Goal: Information Seeking & Learning: Learn about a topic

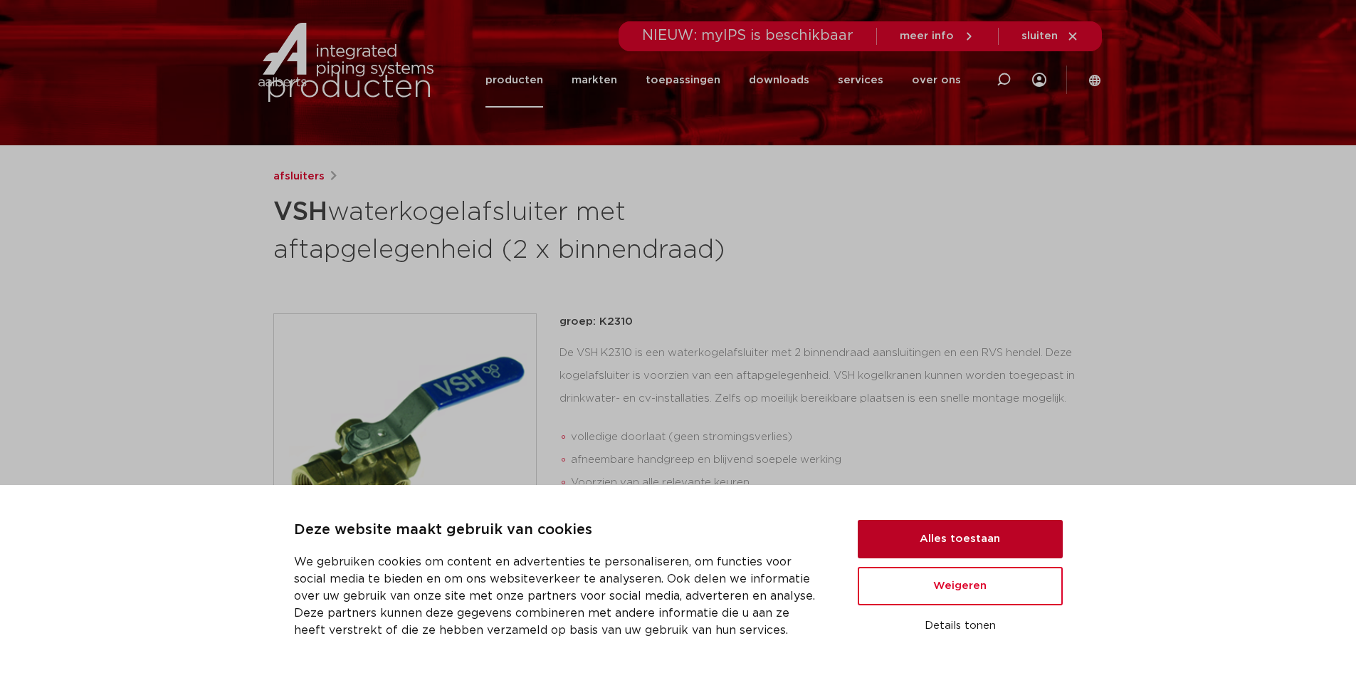
click at [976, 548] on button "Alles toestaan" at bounding box center [960, 539] width 205 height 38
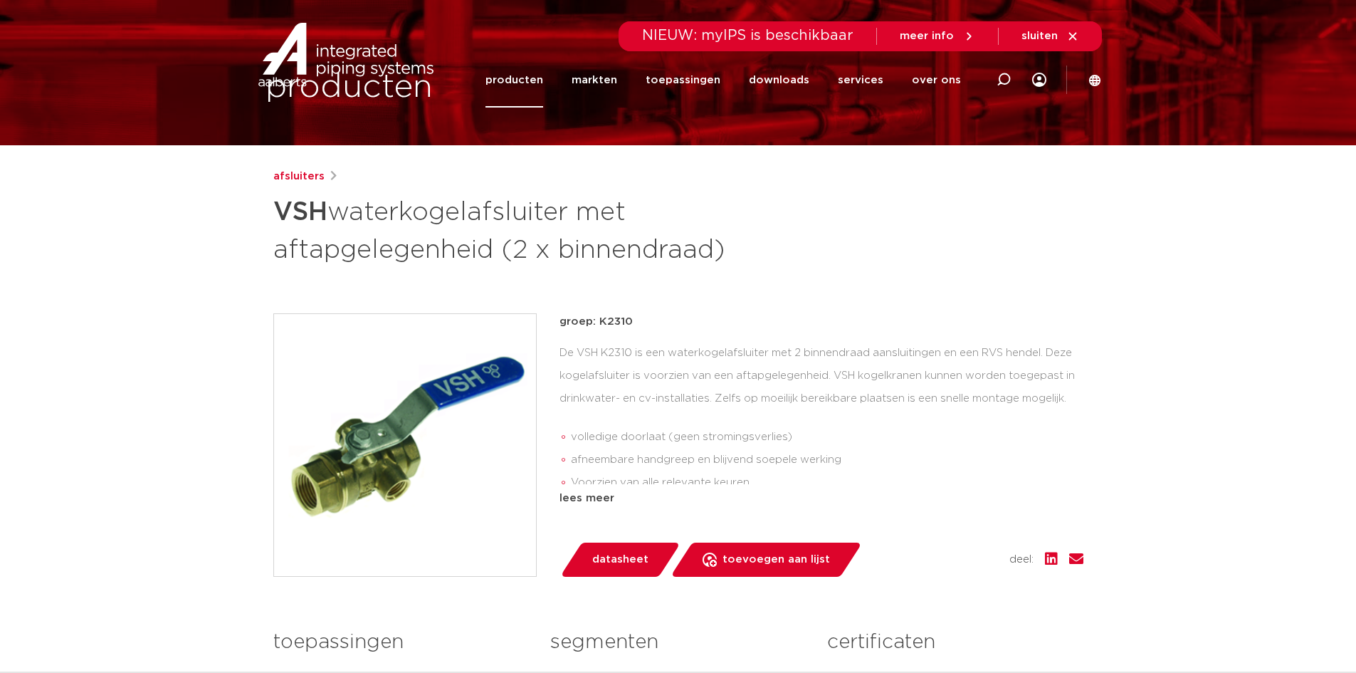
click at [540, 78] on link "producten" at bounding box center [515, 80] width 58 height 55
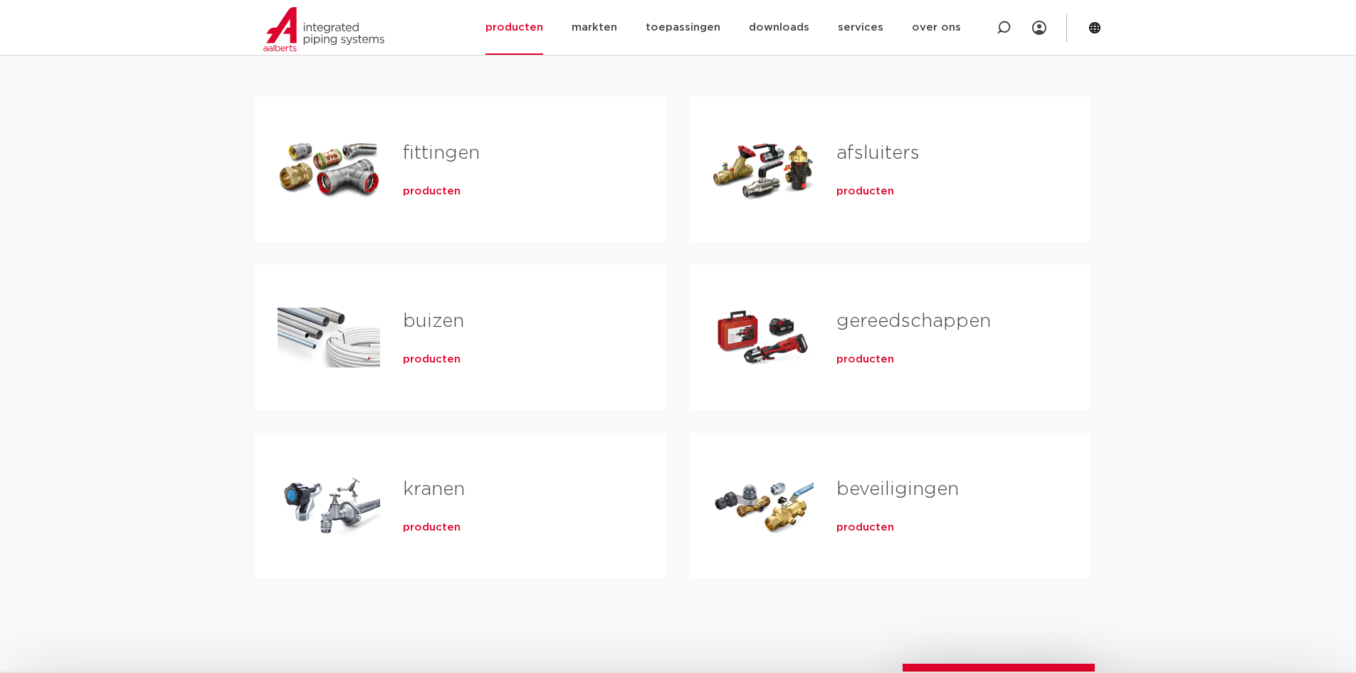
scroll to position [214, 0]
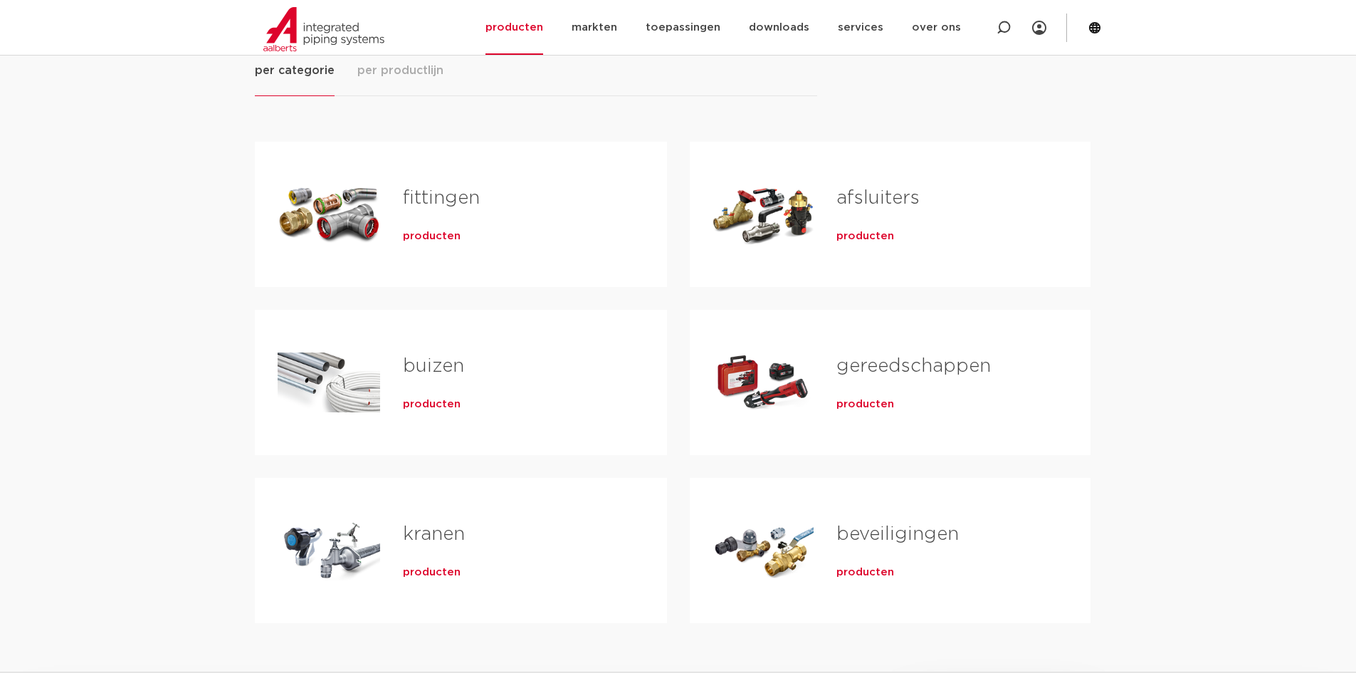
click at [821, 183] on div "afsluiters producten" at bounding box center [940, 214] width 253 height 100
drag, startPoint x: 852, startPoint y: 251, endPoint x: 867, endPoint y: 235, distance: 21.7
click at [855, 250] on div "afsluiters producten" at bounding box center [940, 214] width 253 height 100
click at [867, 233] on span "producten" at bounding box center [866, 236] width 58 height 14
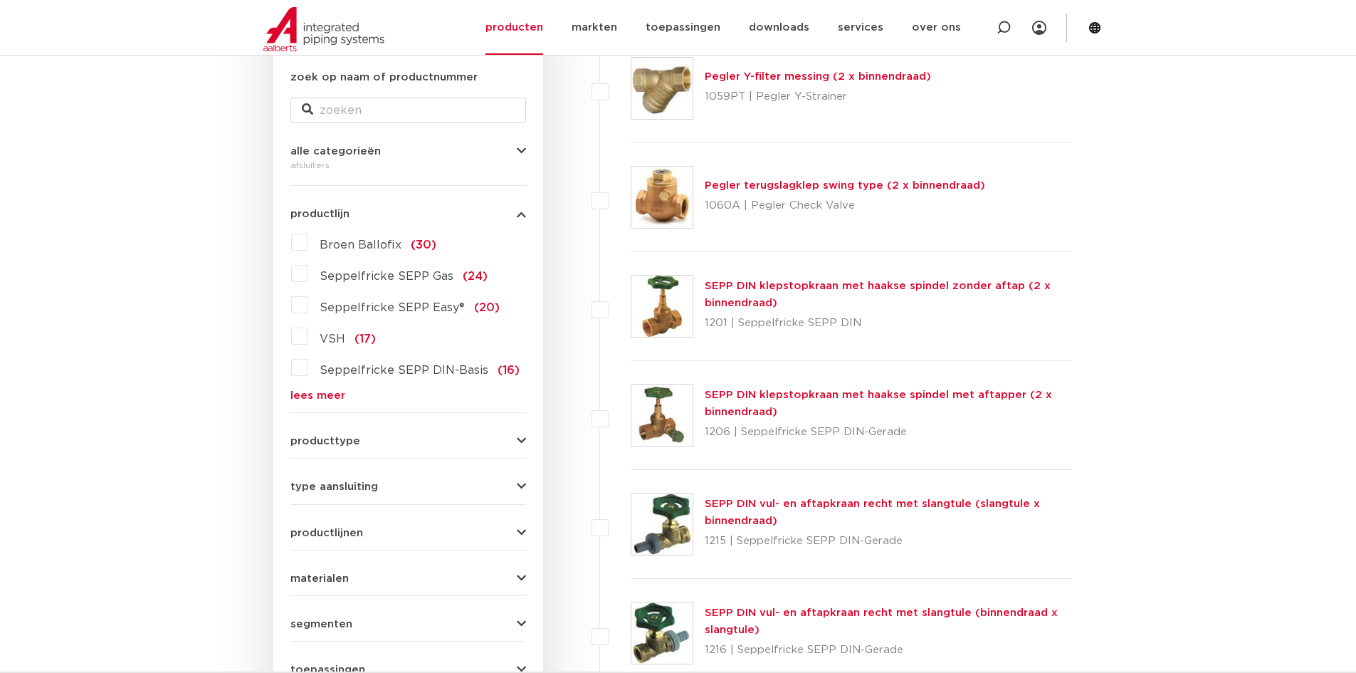
scroll to position [285, 0]
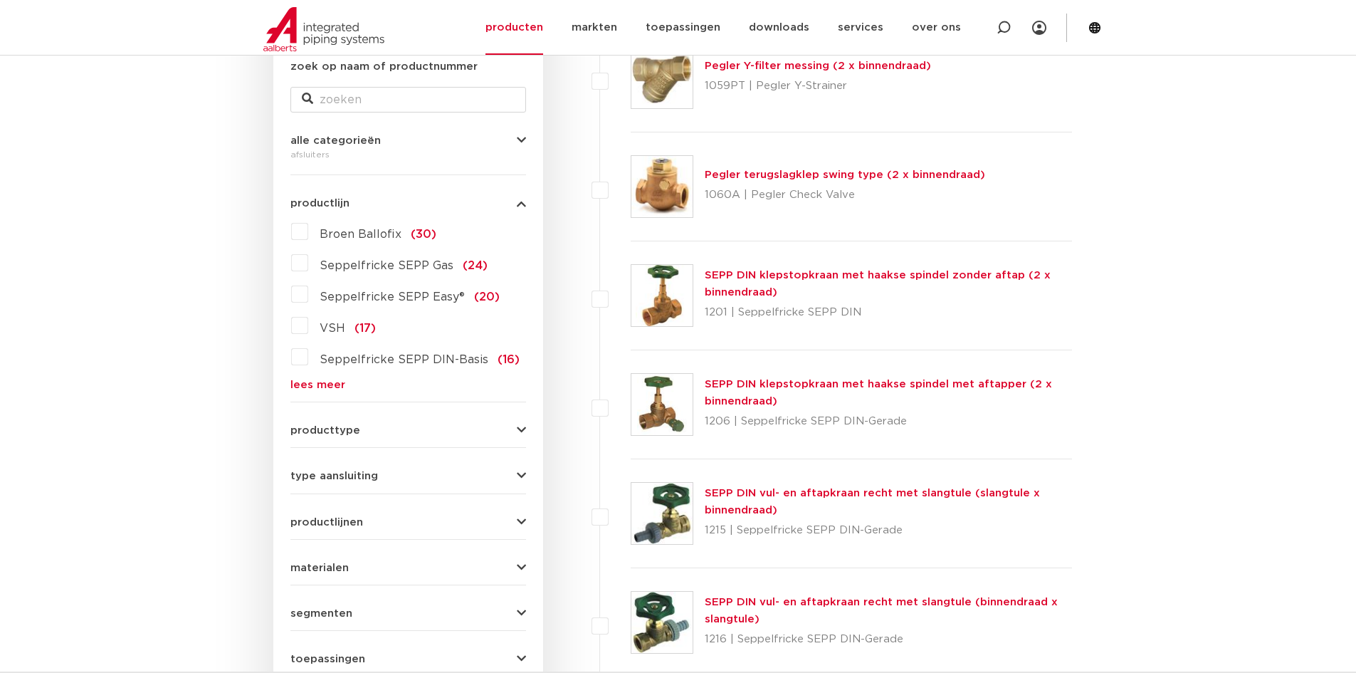
click at [304, 426] on span "producttype" at bounding box center [325, 430] width 70 height 11
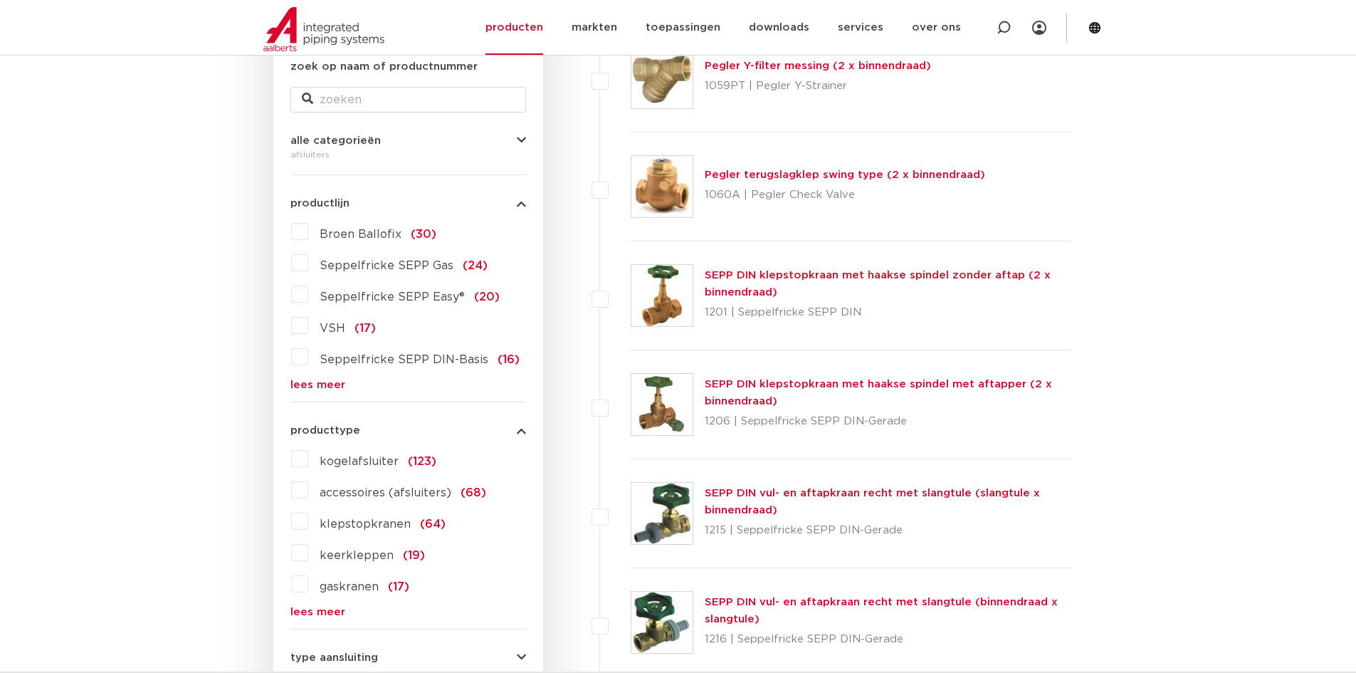
click at [308, 461] on label "kogelafsluiter (123)" at bounding box center [372, 458] width 128 height 23
click at [0, 0] on input "kogelafsluiter (123)" at bounding box center [0, 0] width 0 height 0
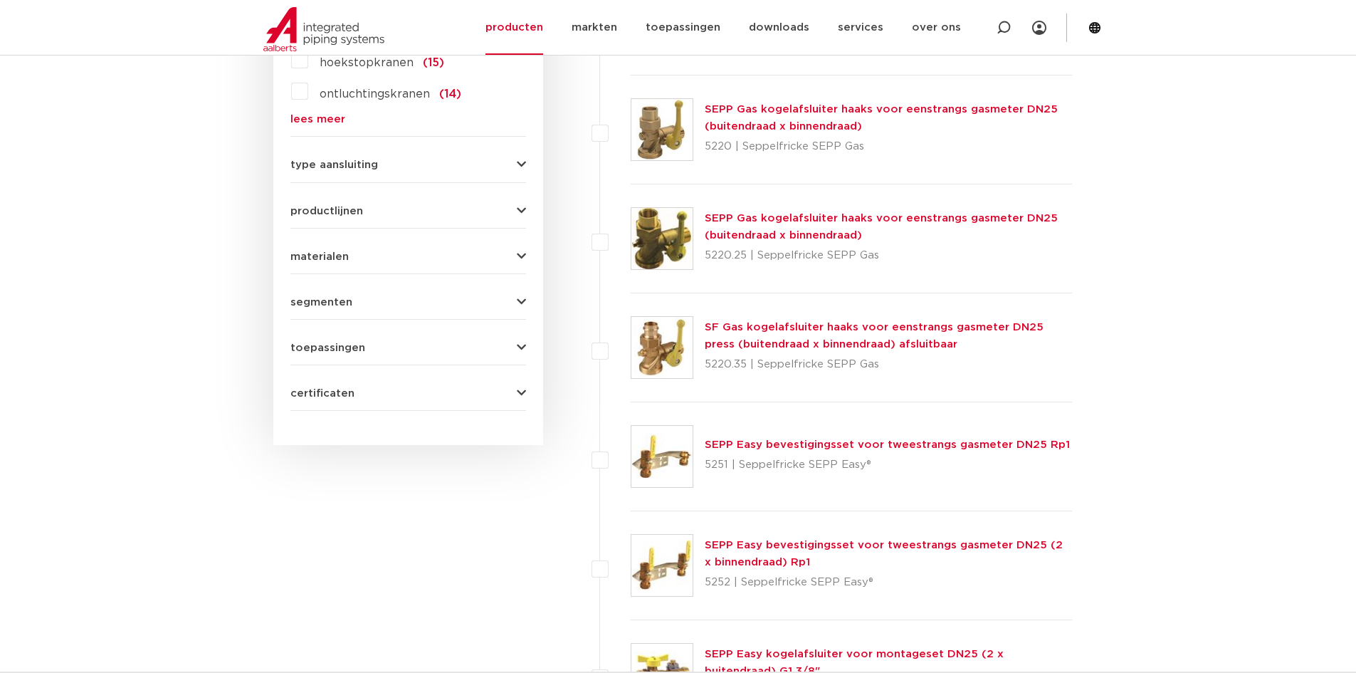
scroll to position [783, 0]
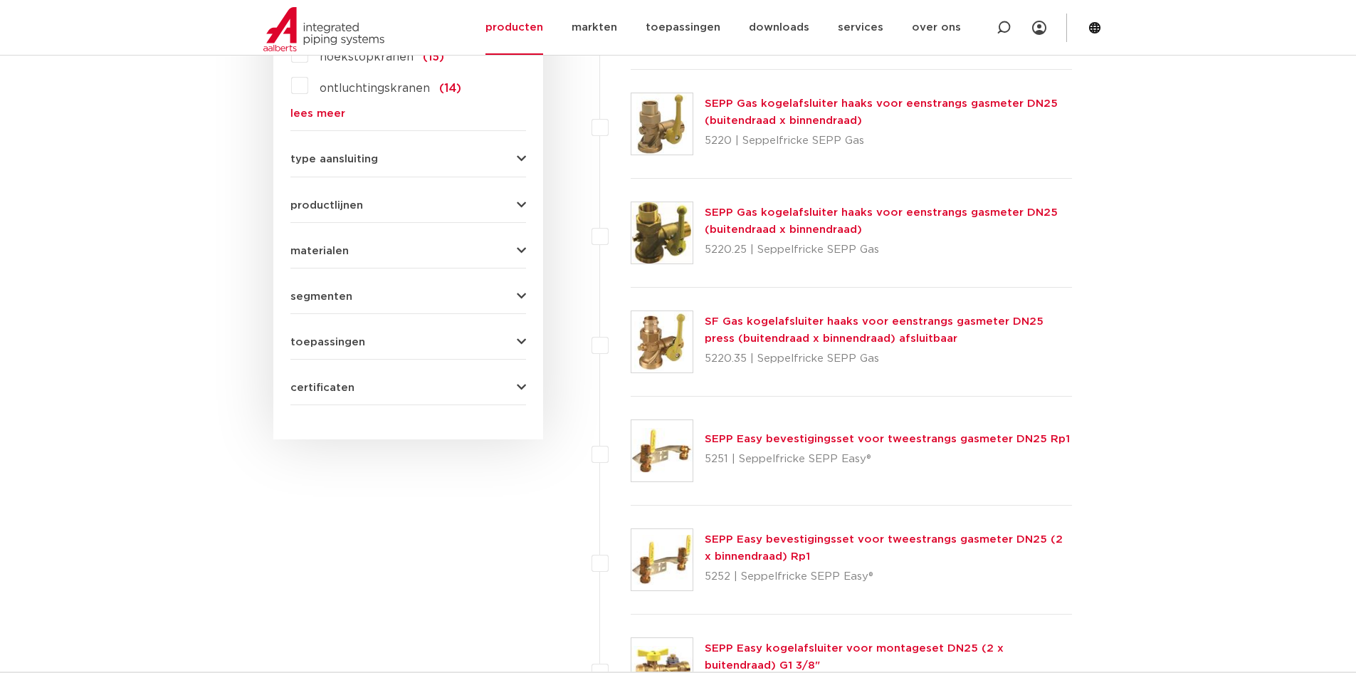
click at [372, 331] on div "toepassingen drinkwater (63) verwarming (72) koeling (70) perslucht (63) aardga…" at bounding box center [408, 336] width 236 height 22
click at [366, 337] on button "toepassingen" at bounding box center [408, 342] width 236 height 11
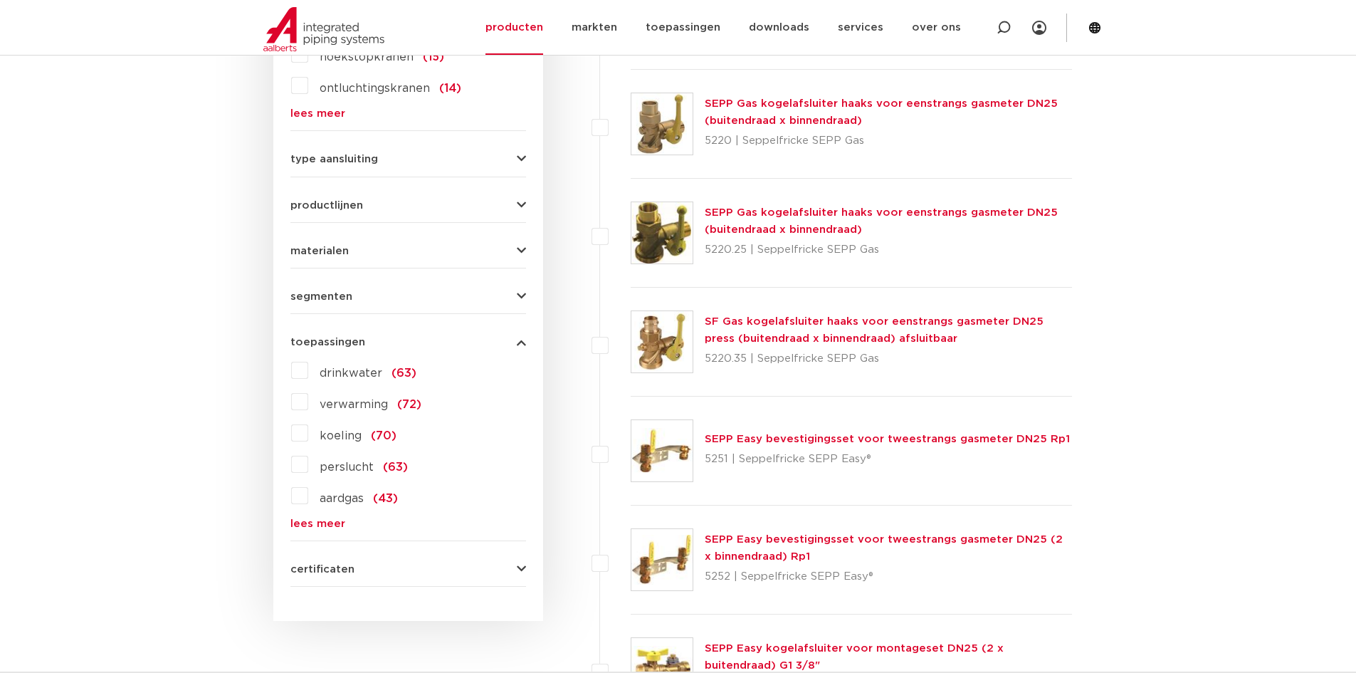
click at [350, 376] on span "drinkwater" at bounding box center [351, 372] width 63 height 11
click at [0, 0] on input "drinkwater (63)" at bounding box center [0, 0] width 0 height 0
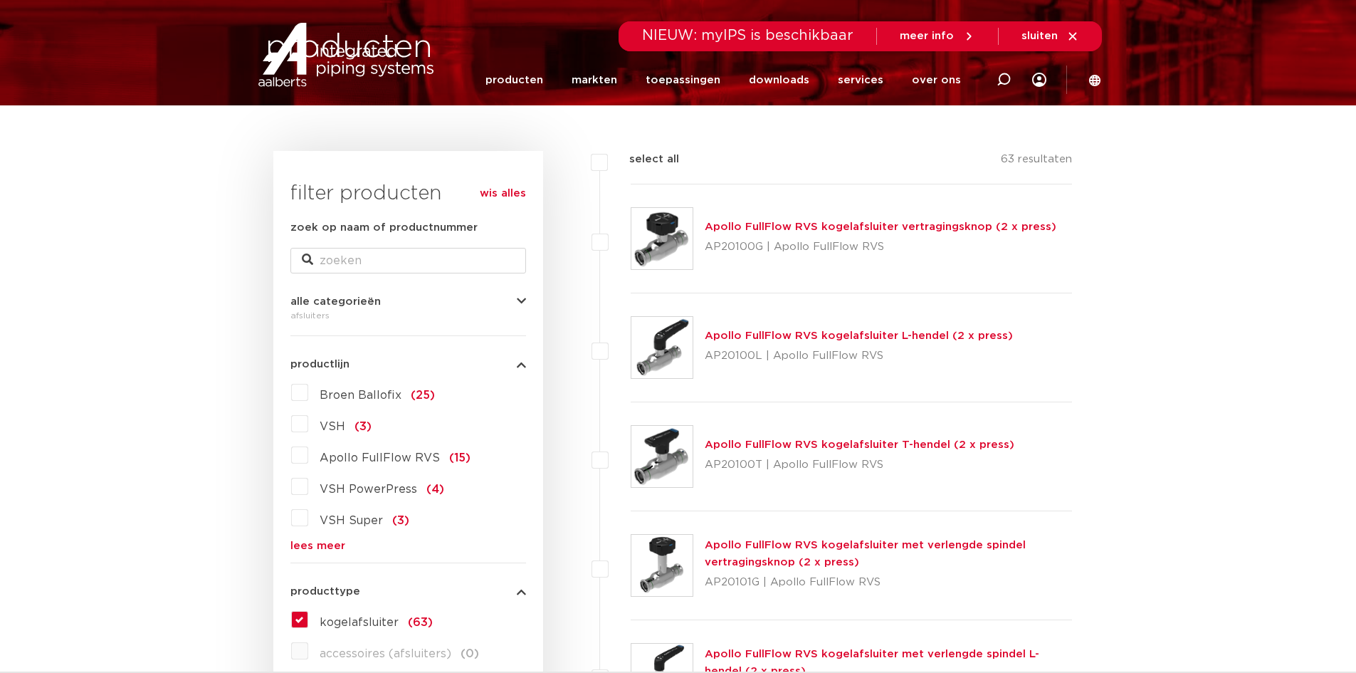
scroll to position [214, 0]
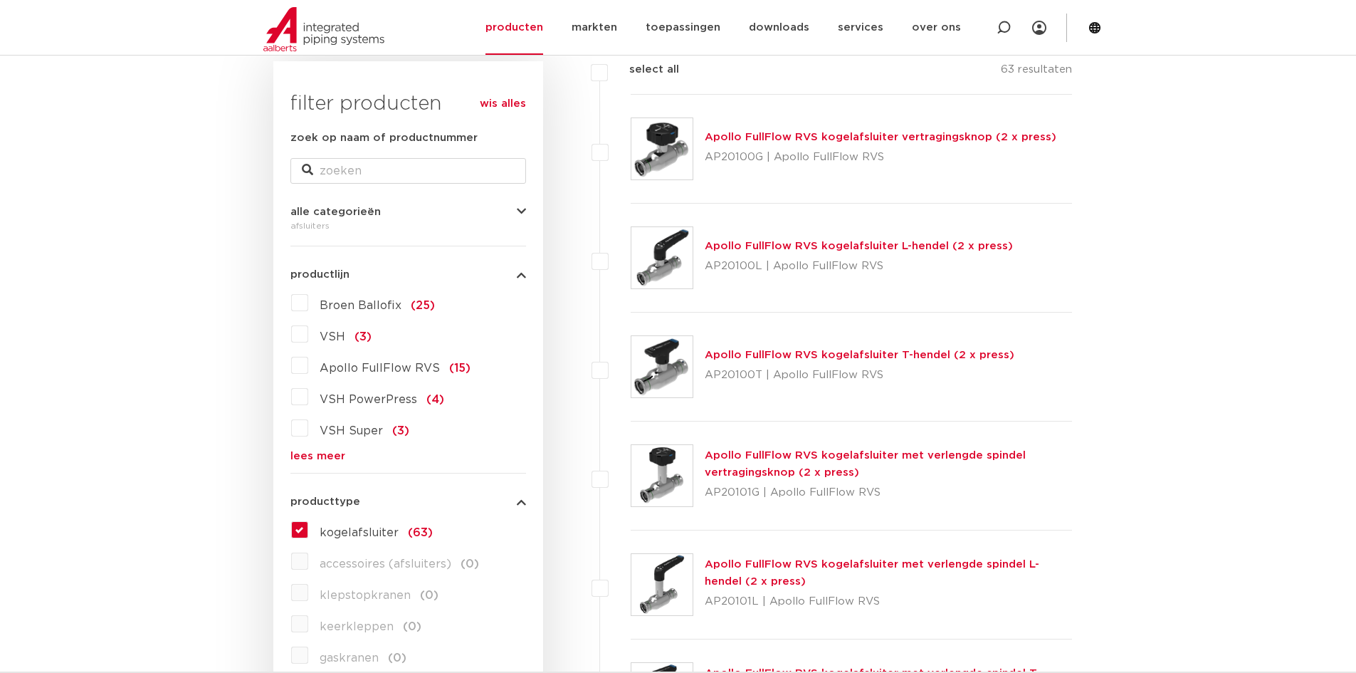
click at [308, 333] on label "VSH (3)" at bounding box center [339, 334] width 63 height 23
click at [0, 0] on input "VSH (3)" at bounding box center [0, 0] width 0 height 0
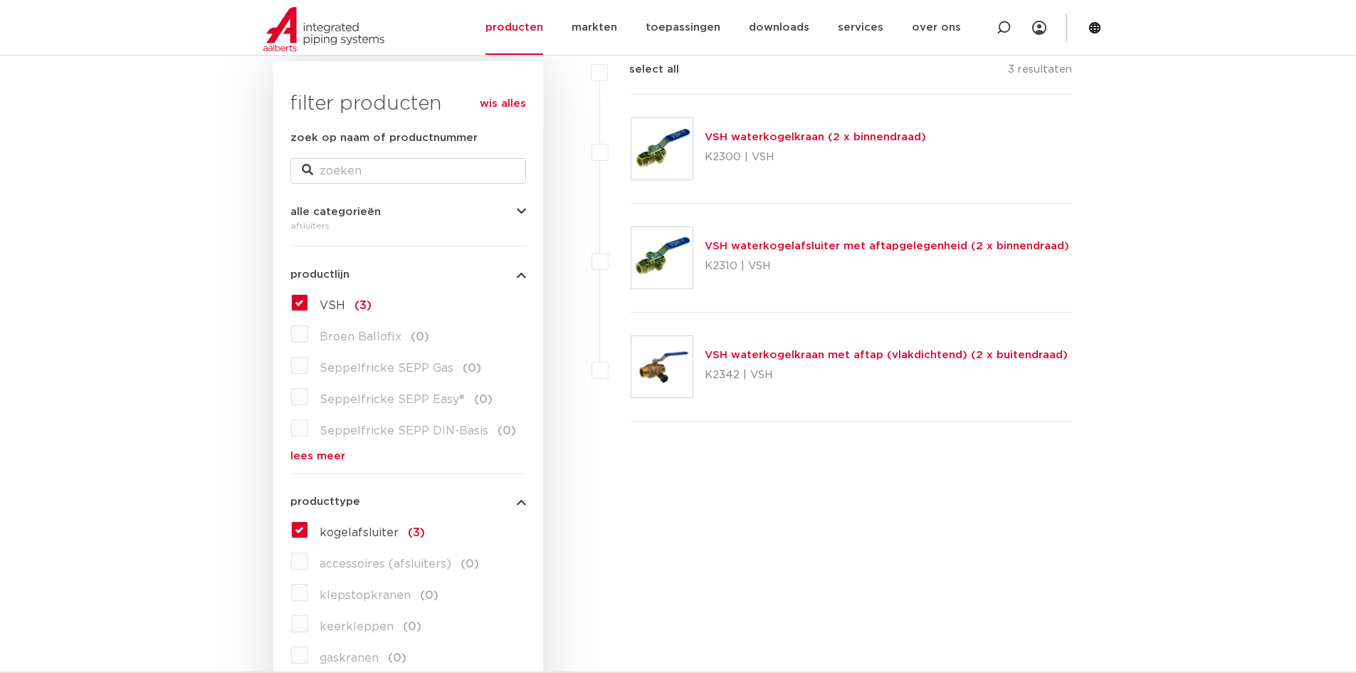
click at [839, 250] on link "VSH waterkogelafsluiter met aftapgelegenheid (2 x binnendraad)" at bounding box center [887, 246] width 365 height 11
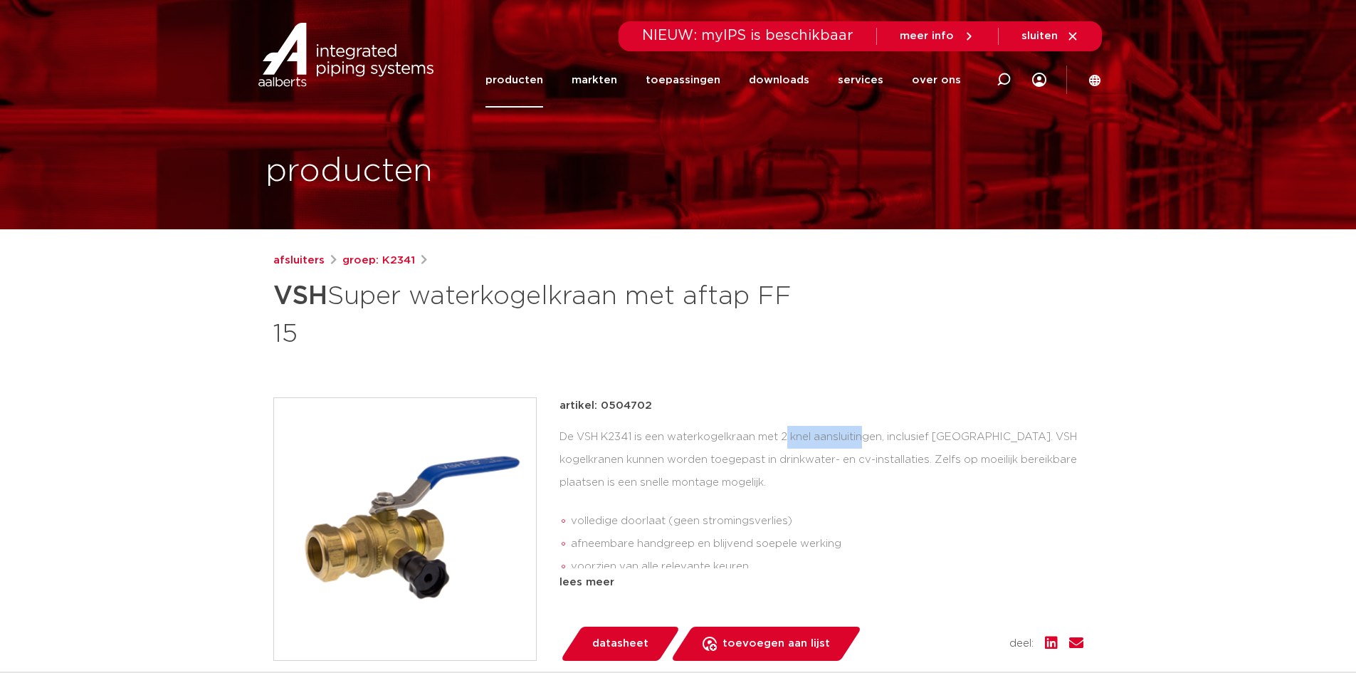
drag, startPoint x: 672, startPoint y: 441, endPoint x: 759, endPoint y: 429, distance: 87.7
click at [759, 429] on div "De VSH K2341 is een waterkogelkraan met 2 knel aansluitingen, inclusief aftappe…" at bounding box center [822, 497] width 524 height 142
copy div "waterkogelkraan"
click at [1010, 83] on icon at bounding box center [1004, 80] width 14 height 14
paste input "waterkogelkraan"
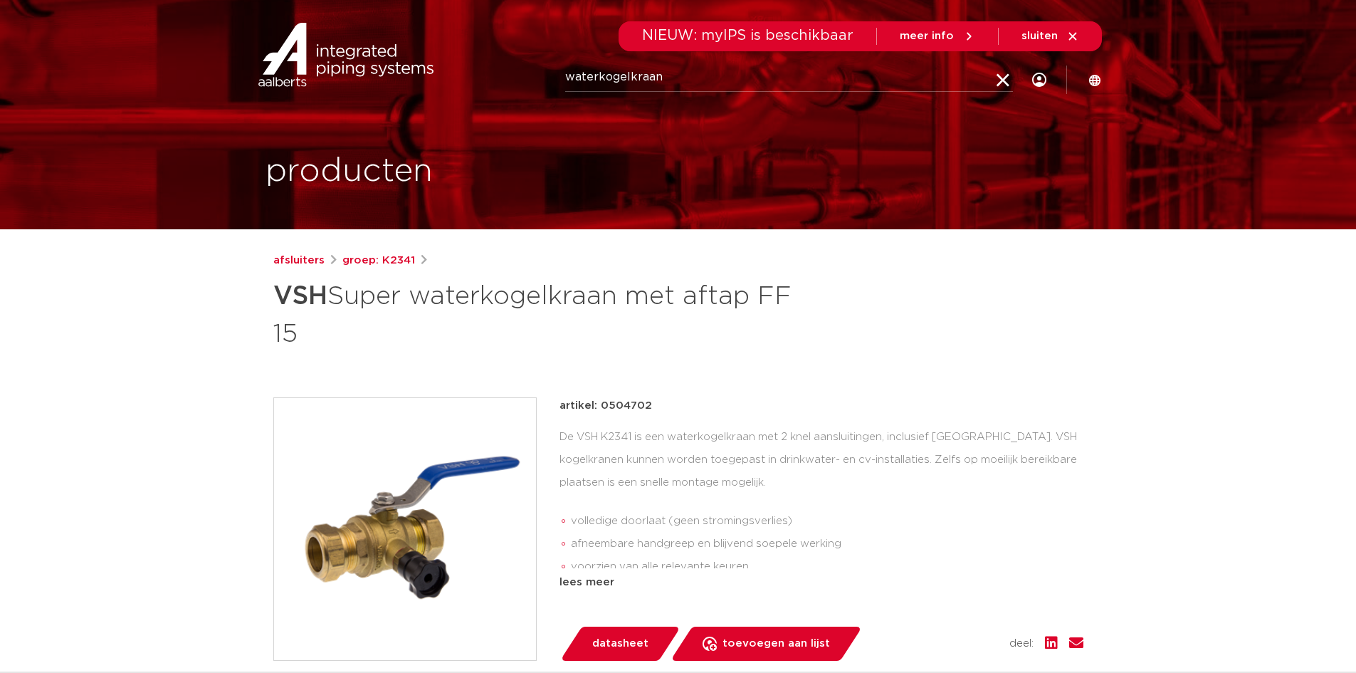
type input "waterkogelkraan"
click button "Zoeken" at bounding box center [0, 0] width 0 height 0
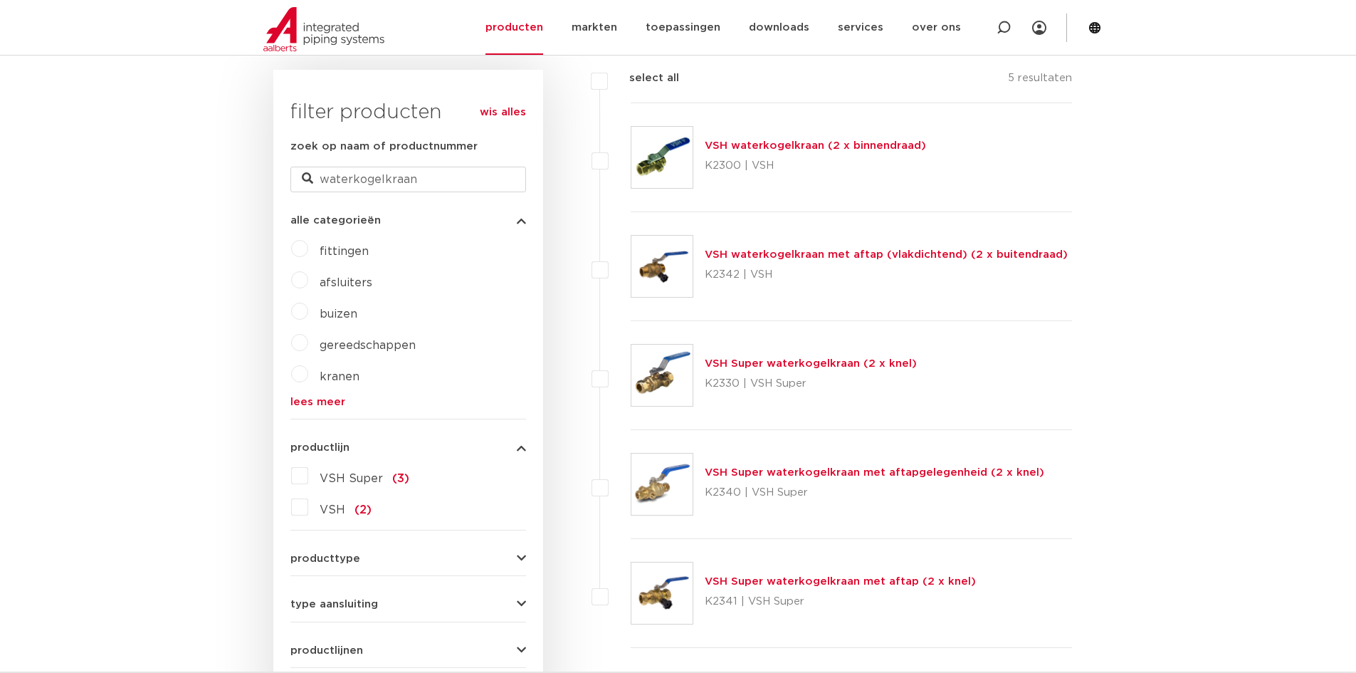
scroll to position [356, 0]
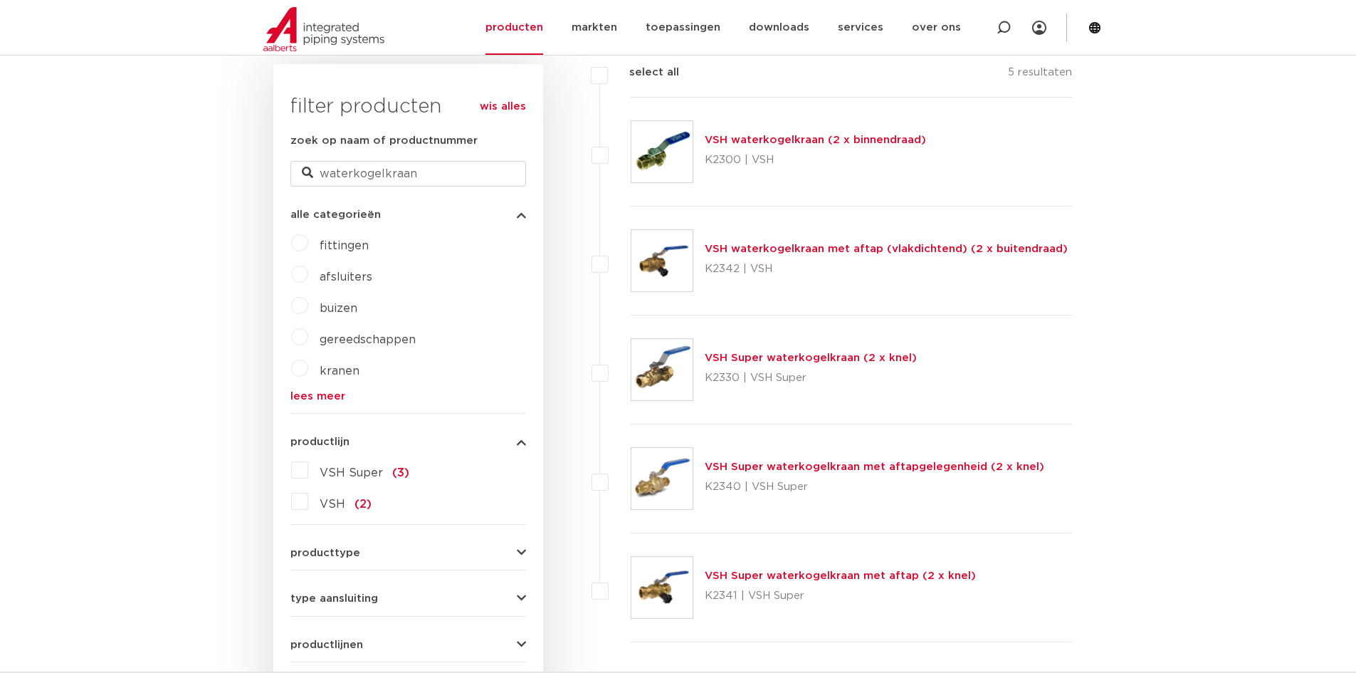
click at [826, 355] on link "VSH Super waterkogelkraan (2 x knel)" at bounding box center [811, 357] width 212 height 11
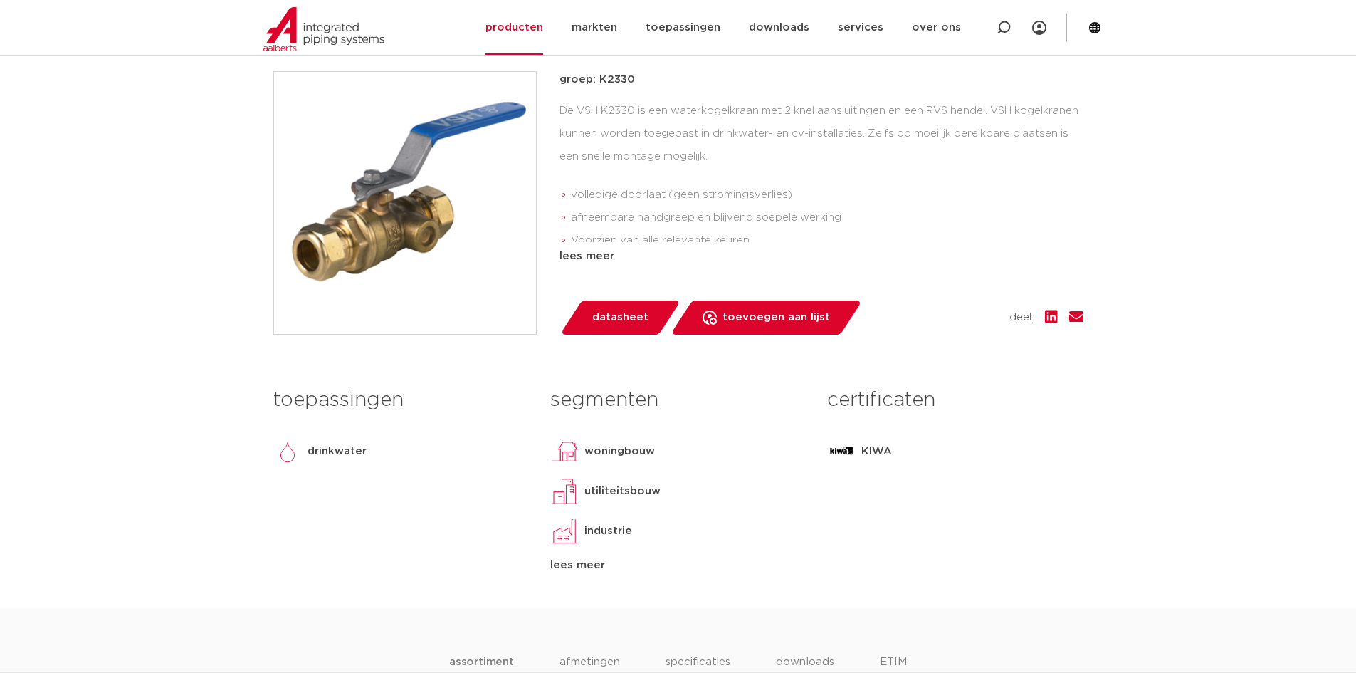
scroll to position [285, 0]
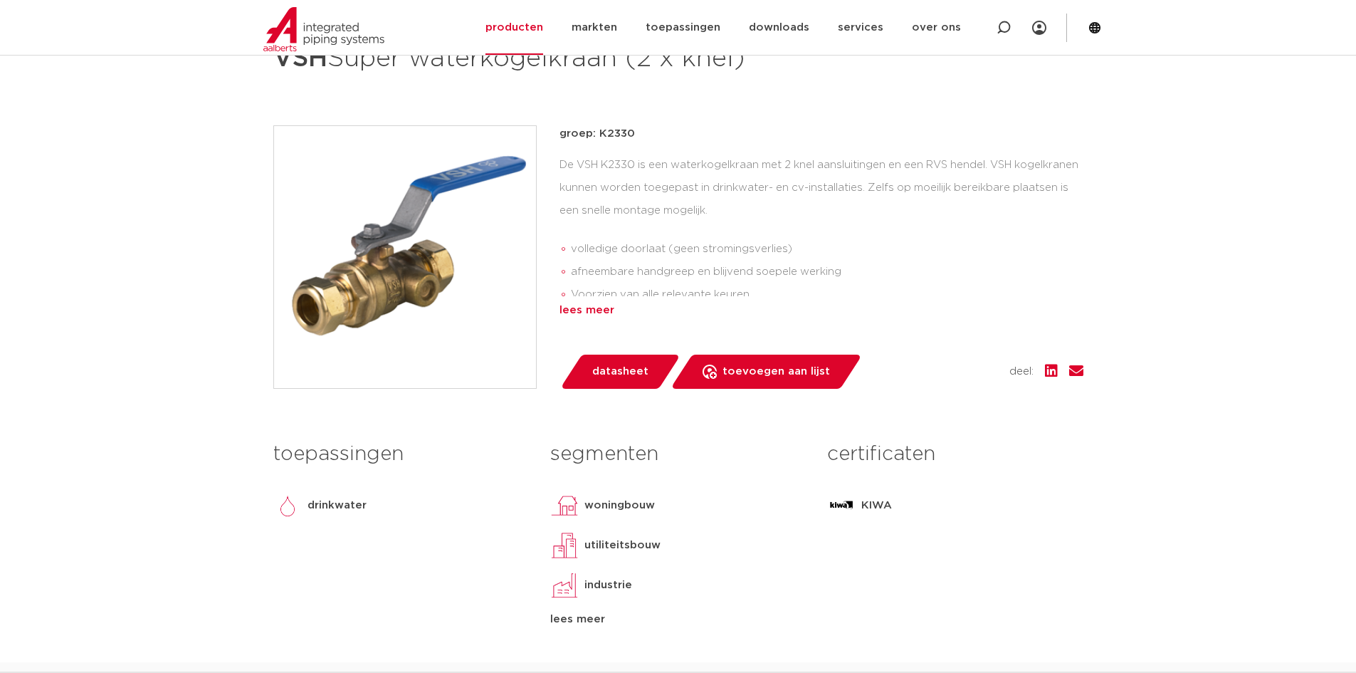
click at [599, 314] on div "lees meer" at bounding box center [822, 310] width 524 height 17
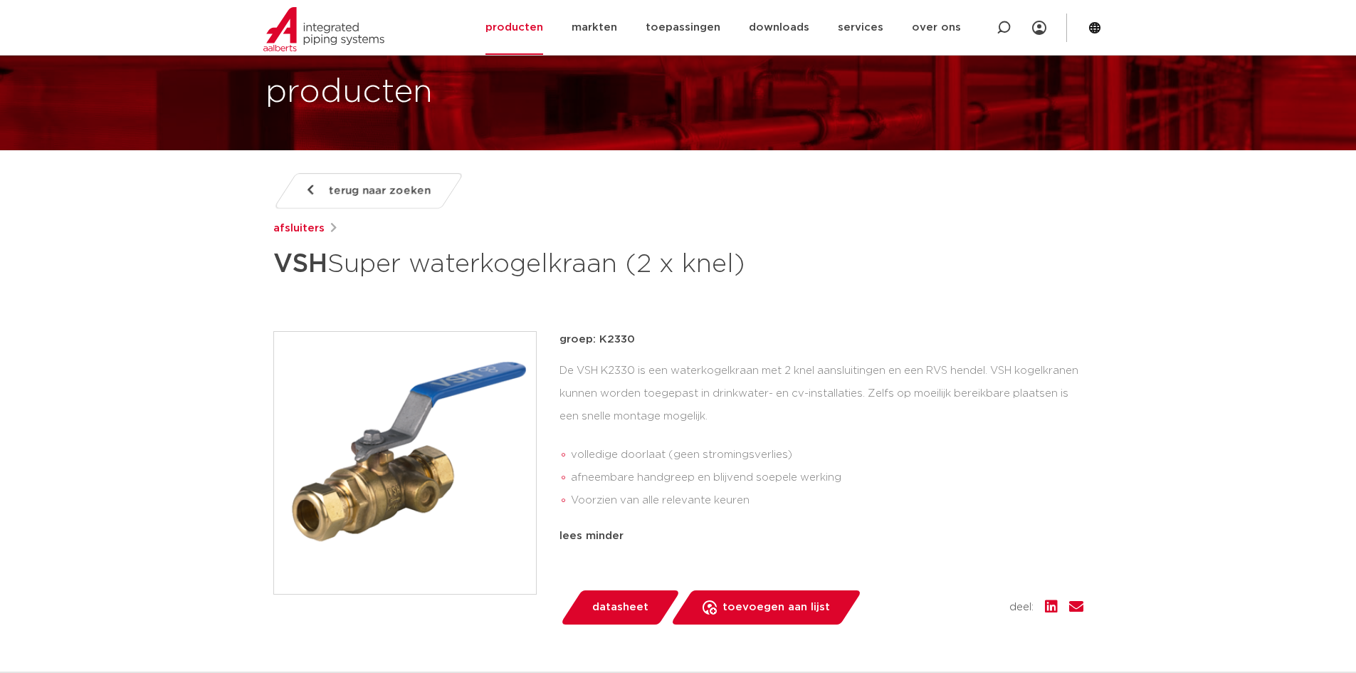
scroll to position [71, 0]
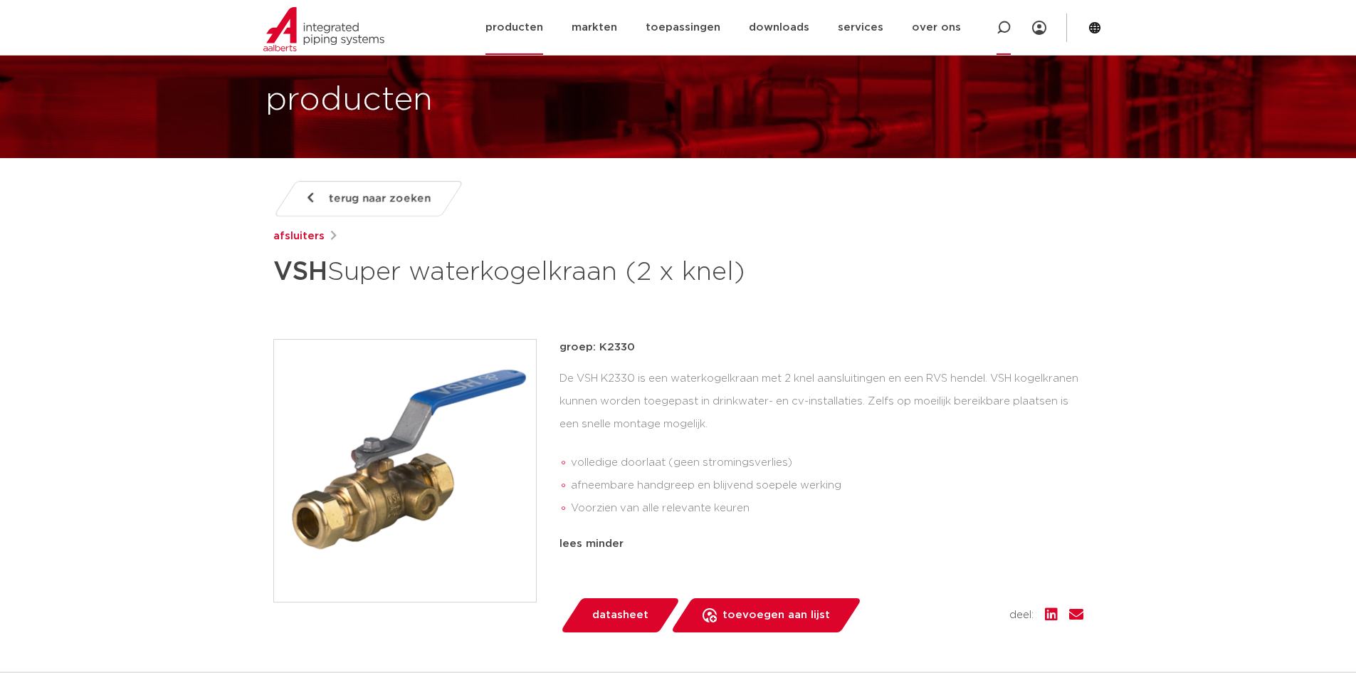
click at [999, 31] on icon at bounding box center [1004, 28] width 14 height 14
type input "t-[PERSON_NAME]"
click button "Zoeken" at bounding box center [0, 0] width 0 height 0
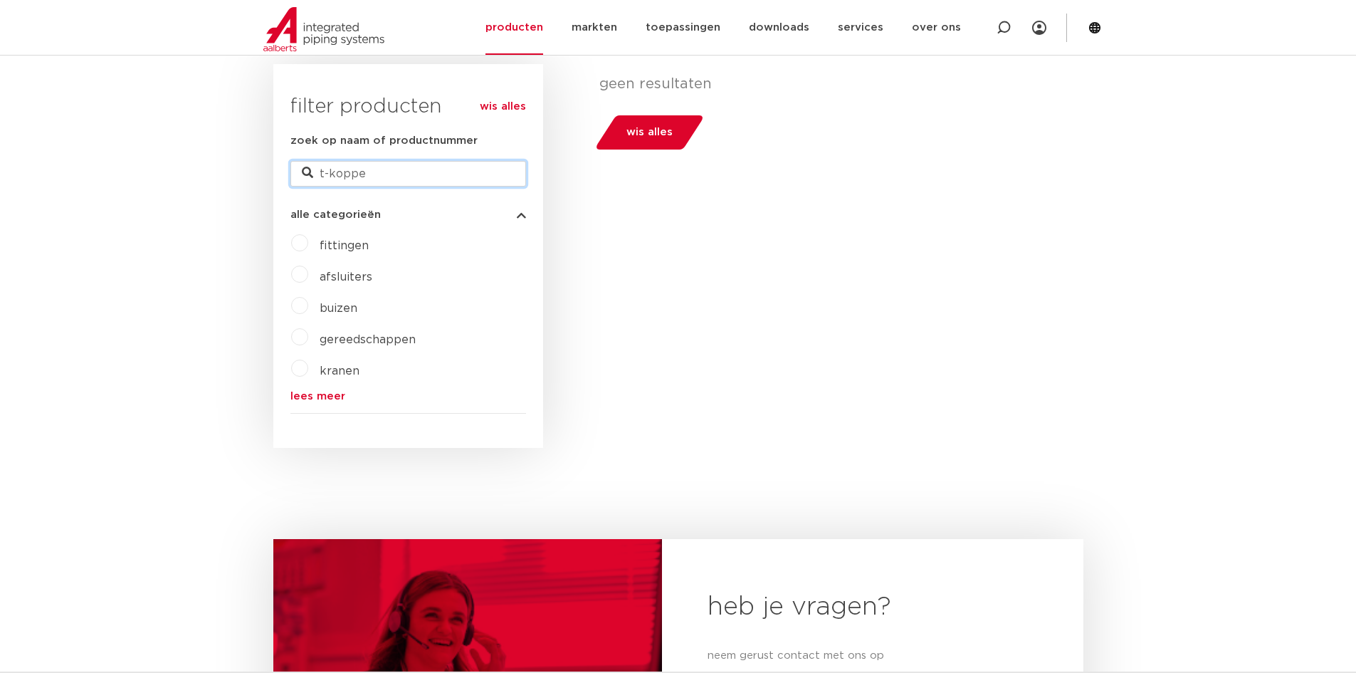
click at [381, 167] on input "t-koppe" at bounding box center [408, 174] width 236 height 26
type input "t-koppeling"
drag, startPoint x: 332, startPoint y: 172, endPoint x: 483, endPoint y: 175, distance: 150.3
click at [483, 177] on input "t-koppeling" at bounding box center [408, 174] width 236 height 26
type input "t-stuk"
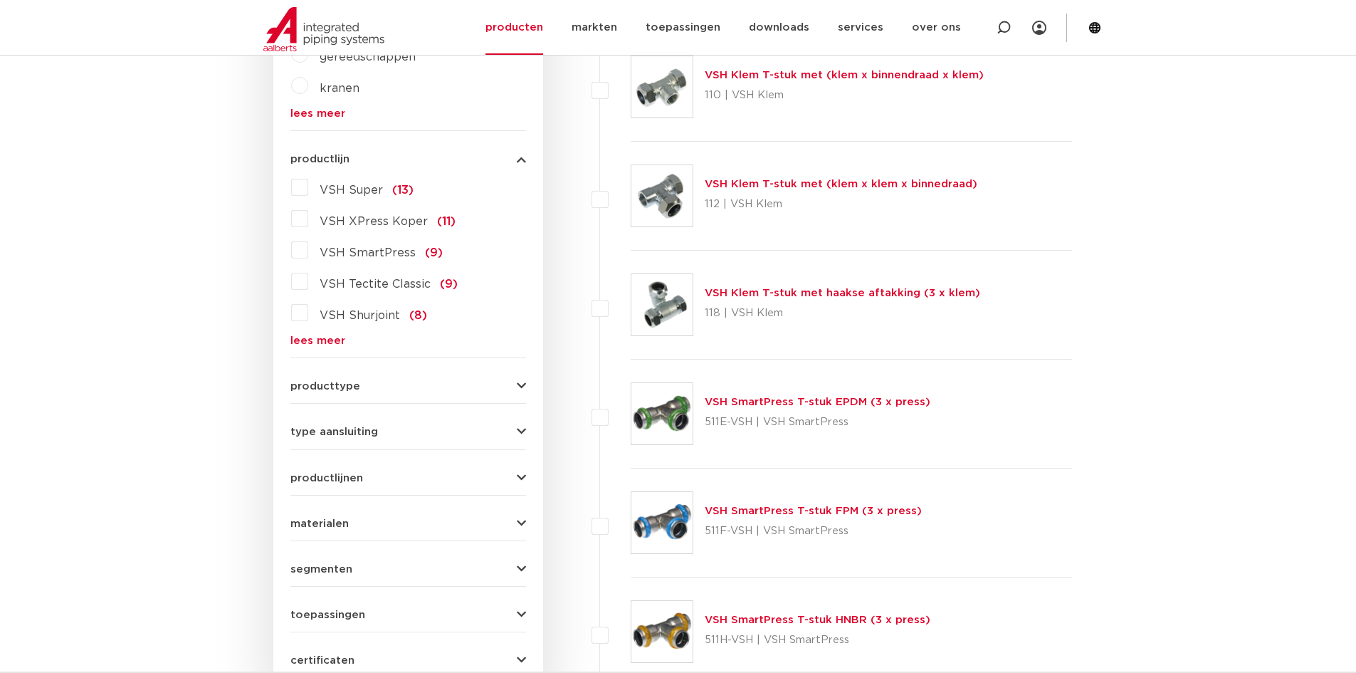
scroll to position [641, 0]
click at [382, 429] on button "type aansluiting" at bounding box center [408, 429] width 236 height 11
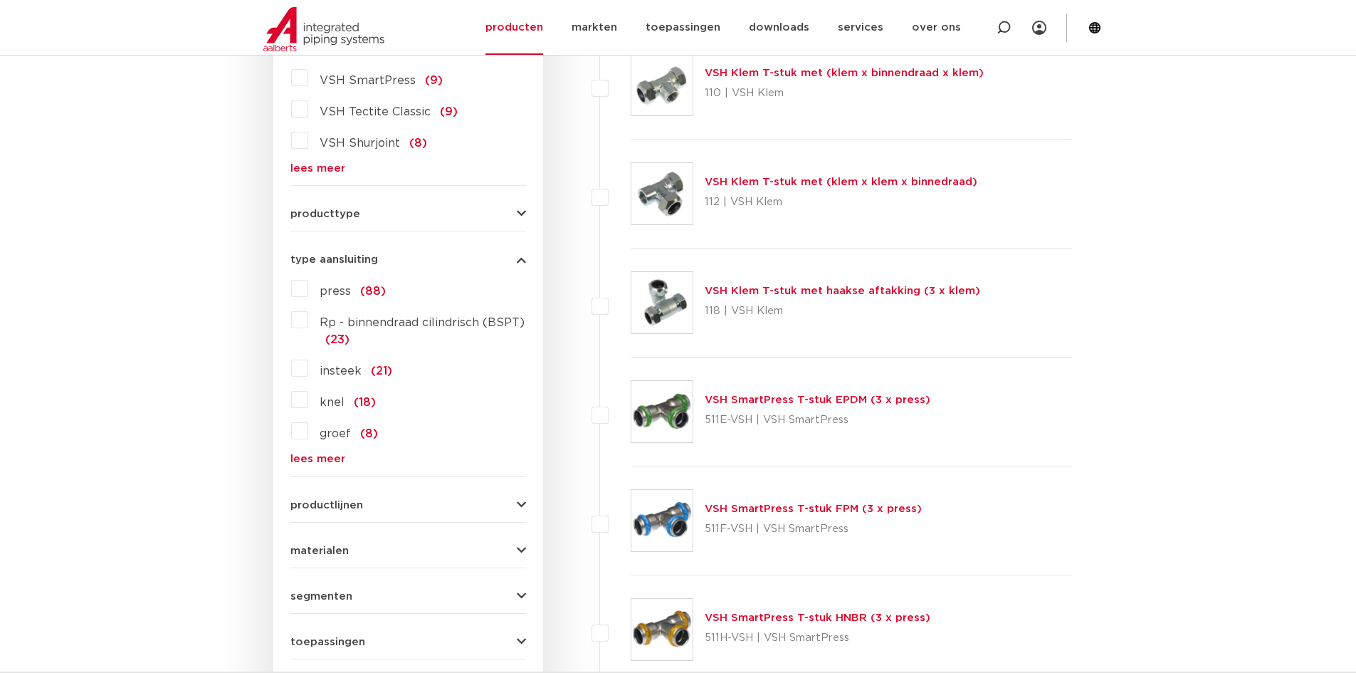
scroll to position [629, 0]
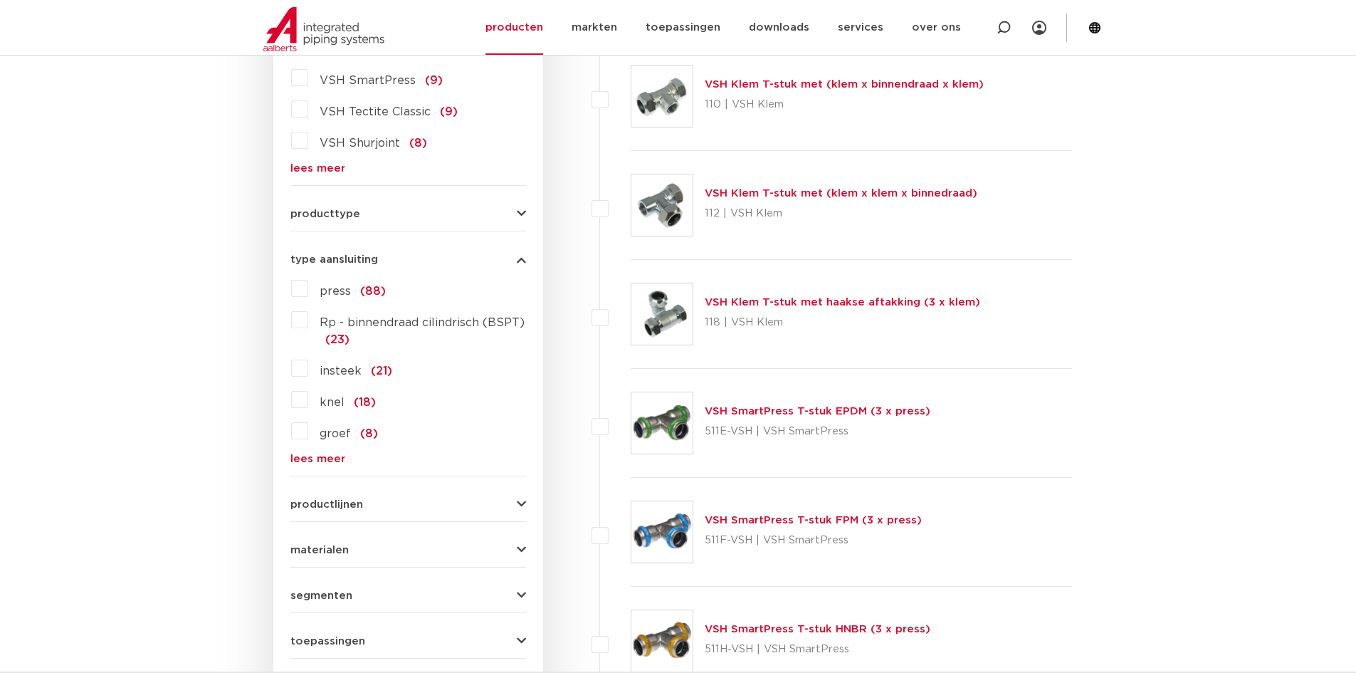
click at [308, 402] on label "knel (18)" at bounding box center [342, 399] width 68 height 23
click at [0, 0] on input "knel (18)" at bounding box center [0, 0] width 0 height 0
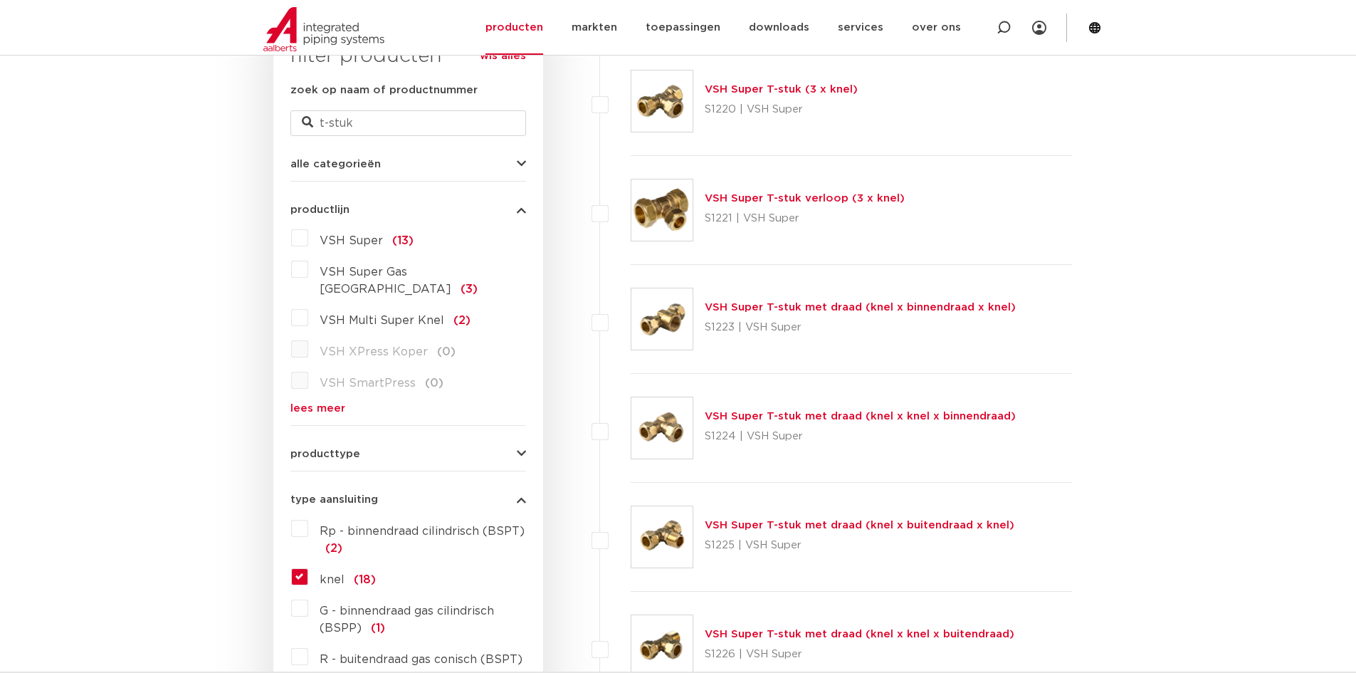
scroll to position [416, 0]
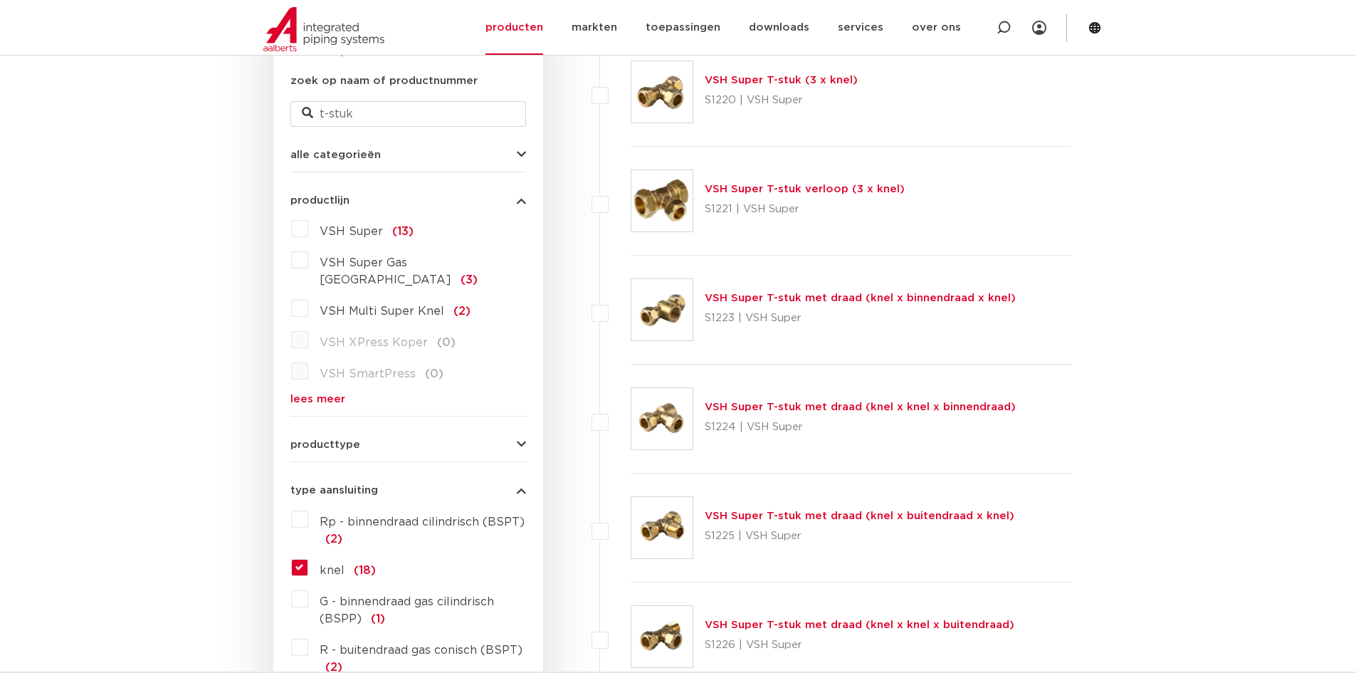
click at [817, 297] on link "VSH Super T-stuk met draad (knel x binnendraad x knel)" at bounding box center [860, 298] width 311 height 11
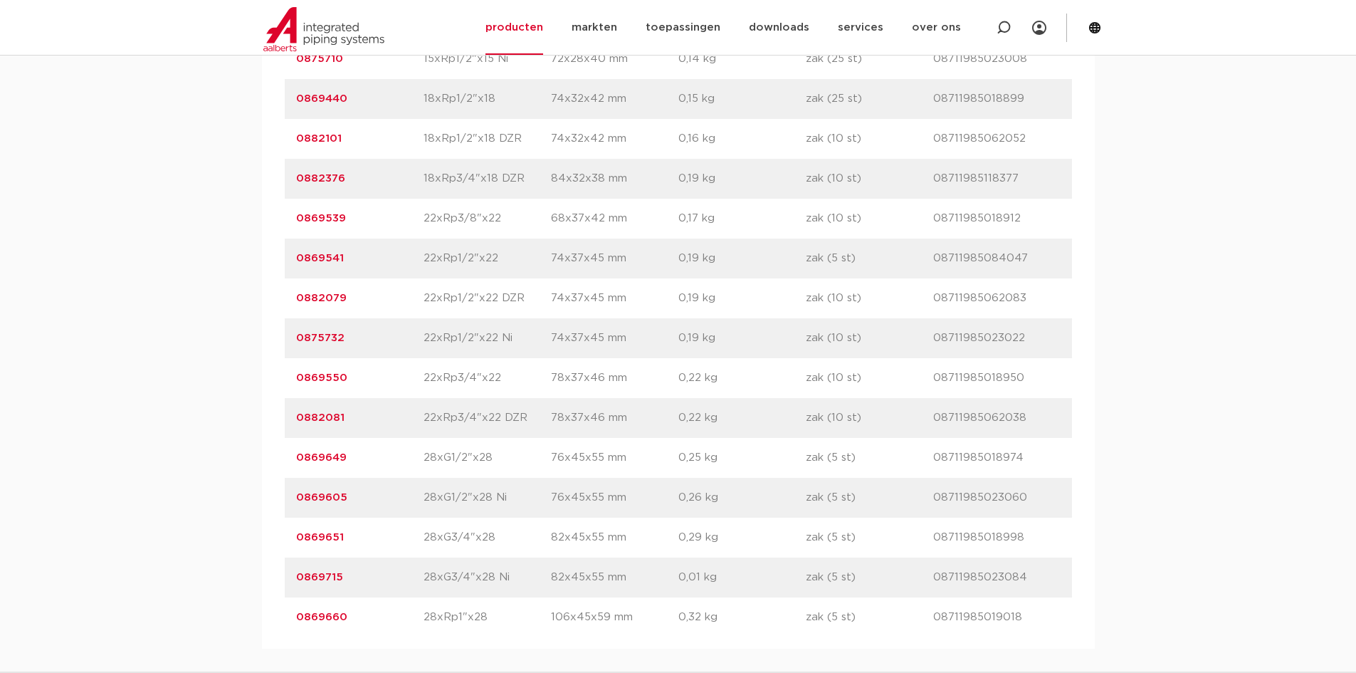
scroll to position [1424, 0]
click at [331, 532] on link "0869651" at bounding box center [320, 535] width 48 height 11
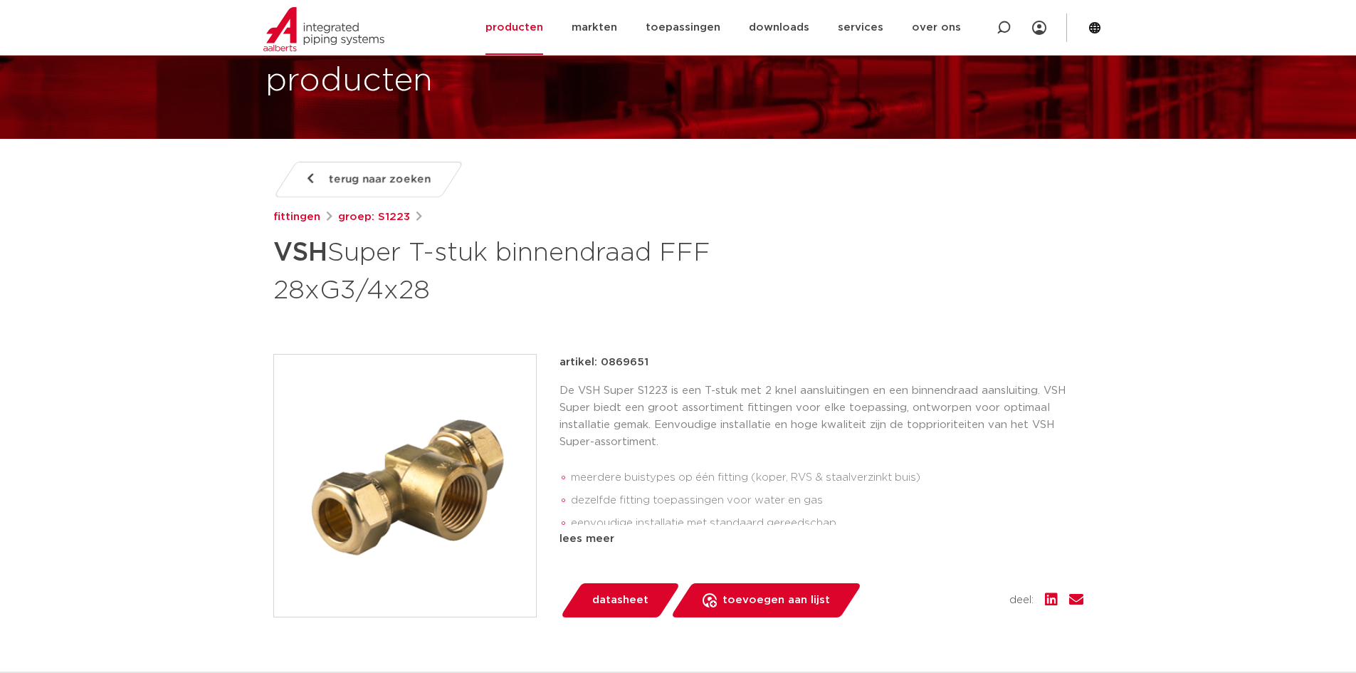
scroll to position [142, 0]
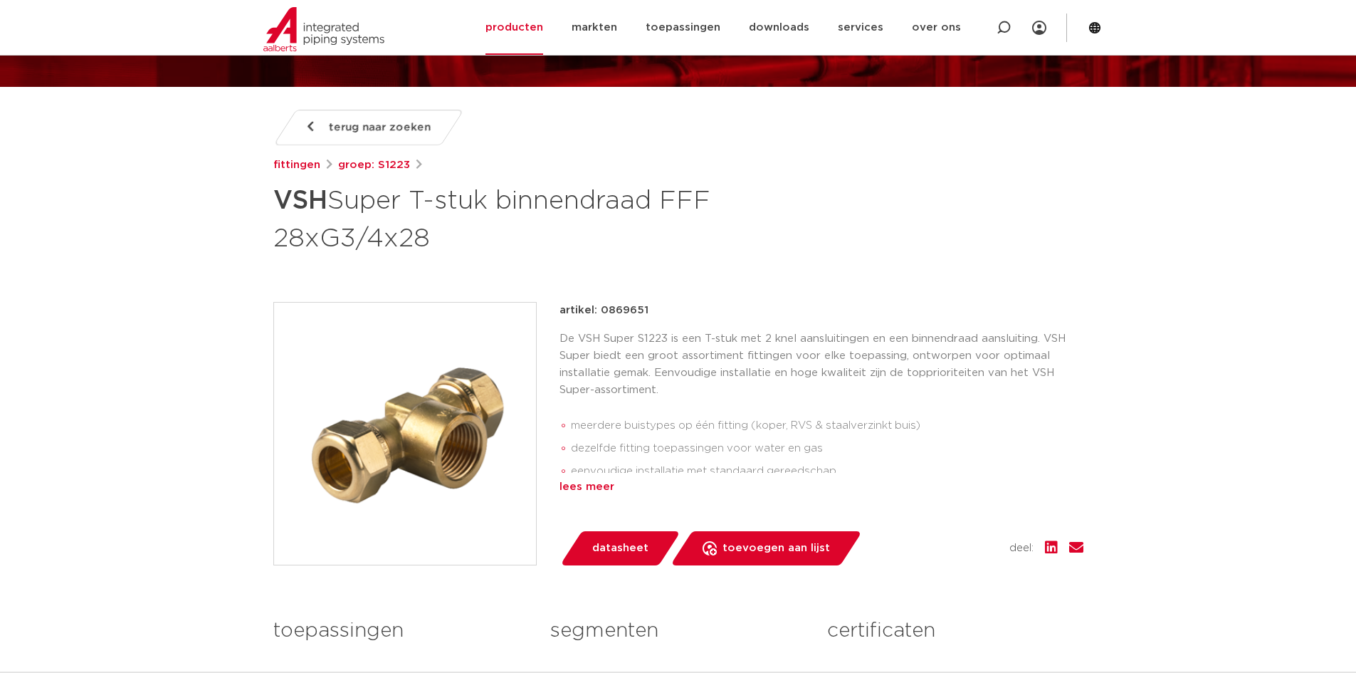
click at [602, 488] on div "lees meer" at bounding box center [822, 486] width 524 height 17
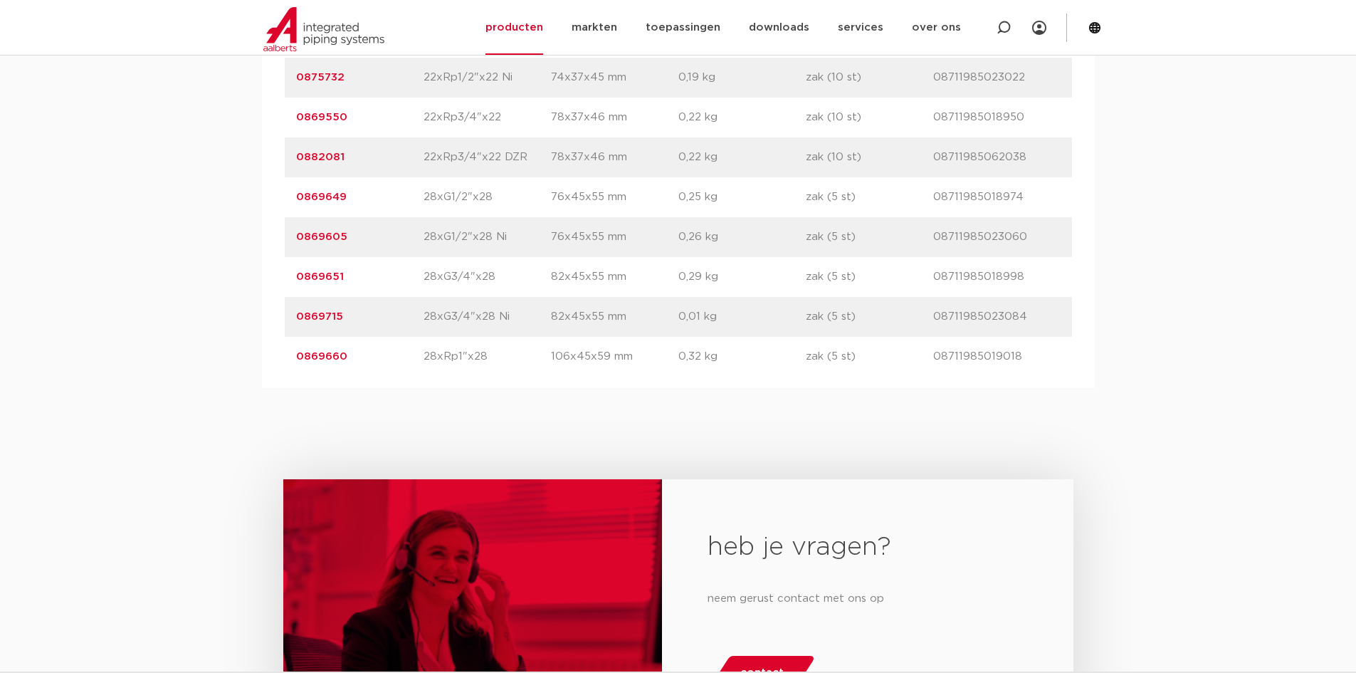
click at [325, 358] on link "0869660" at bounding box center [321, 356] width 51 height 11
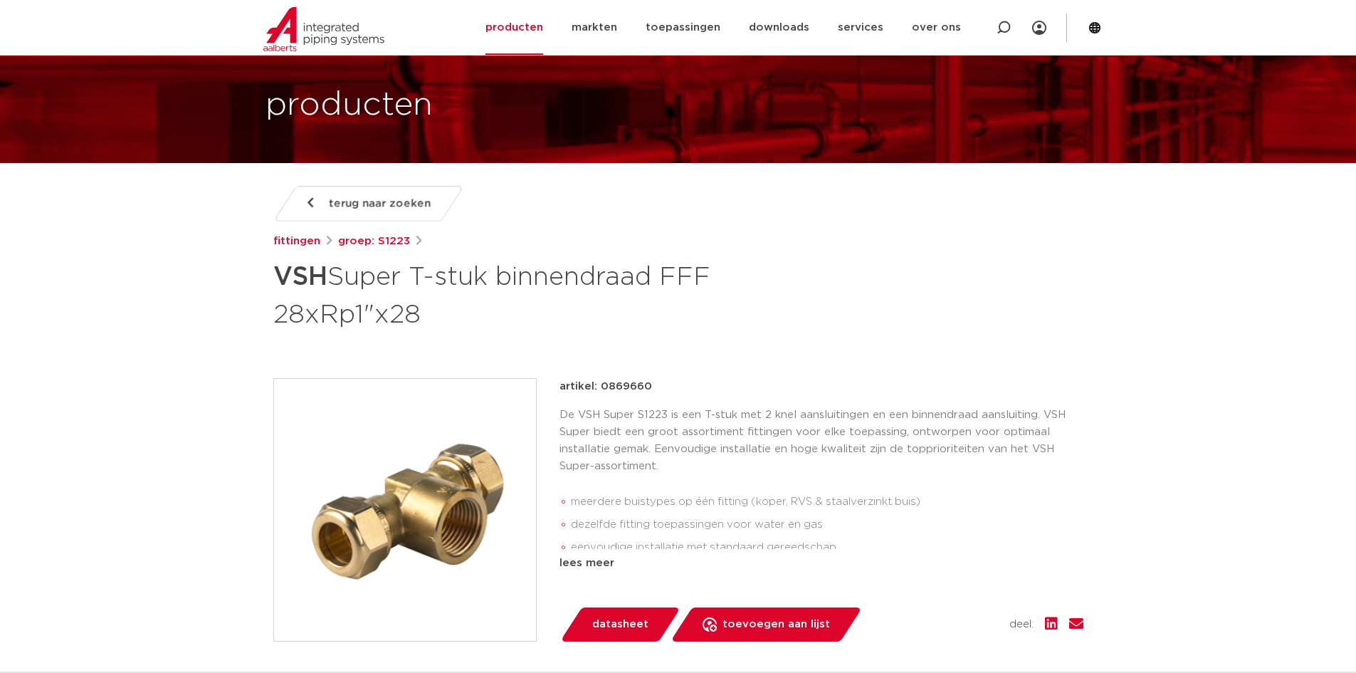
scroll to position [71, 0]
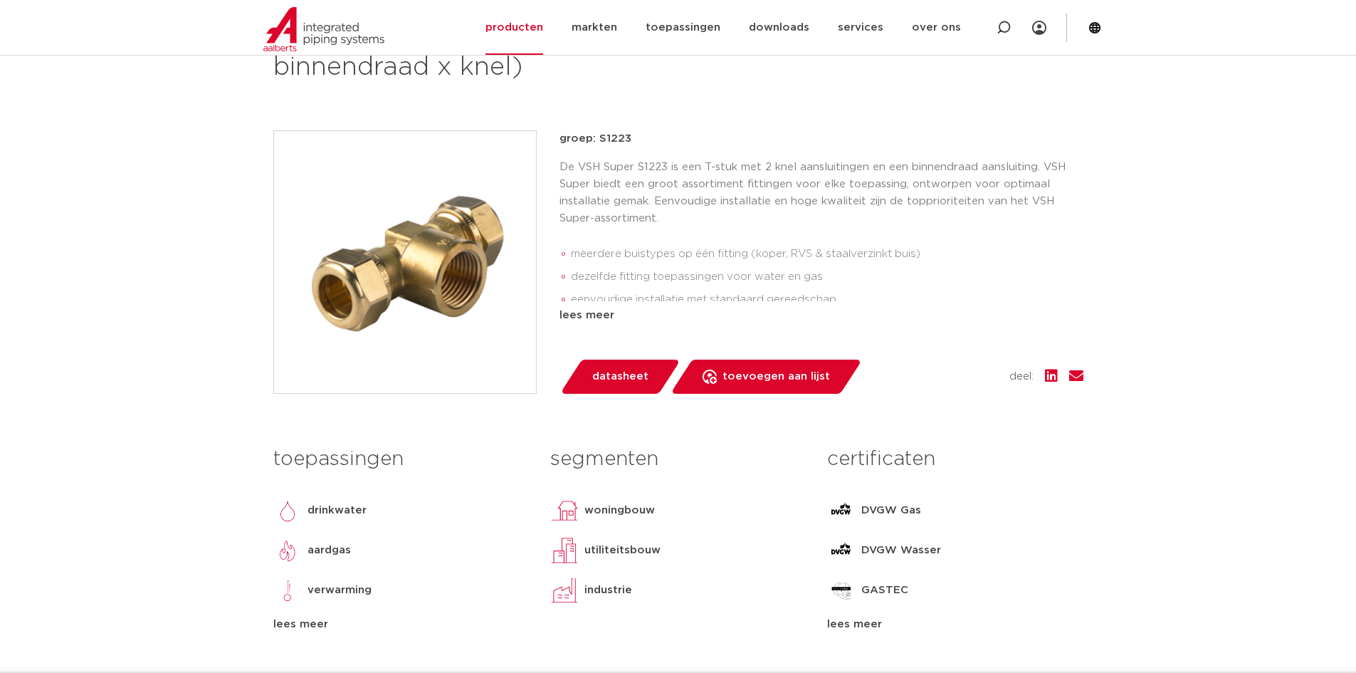
scroll to position [313, 0]
click at [543, 32] on link "producten" at bounding box center [515, 27] width 58 height 55
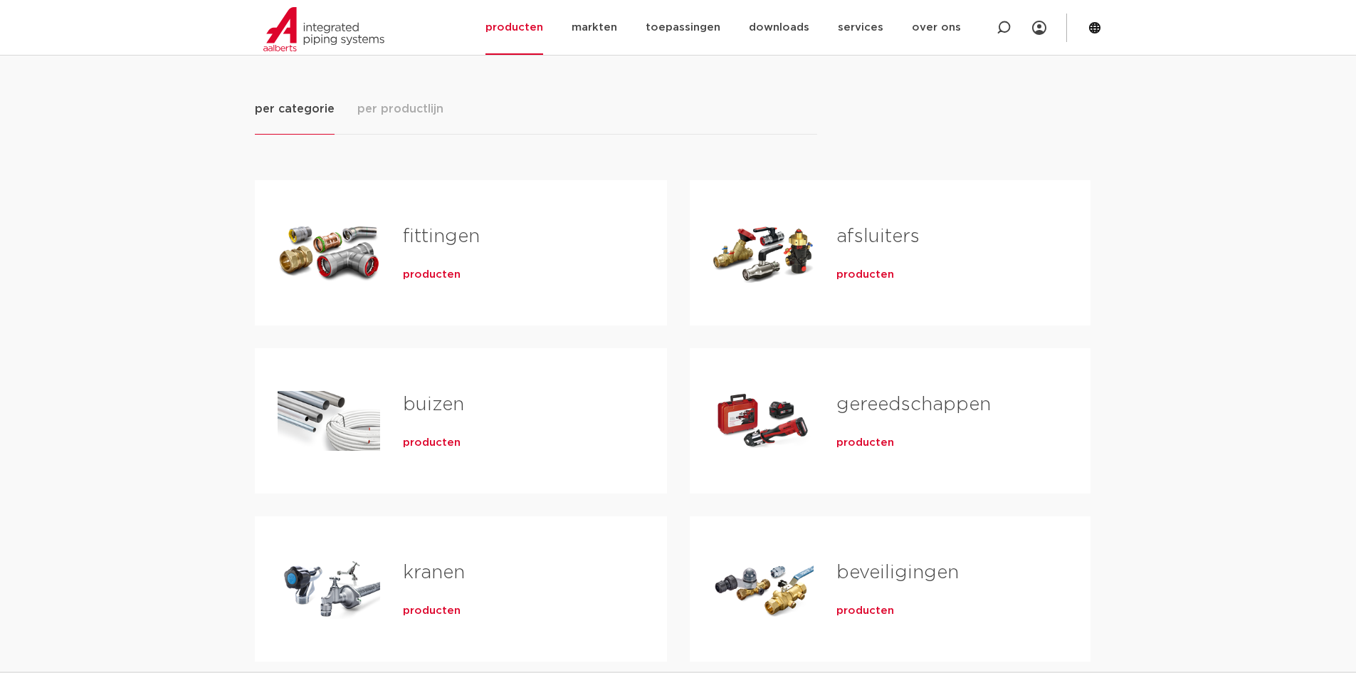
scroll to position [142, 0]
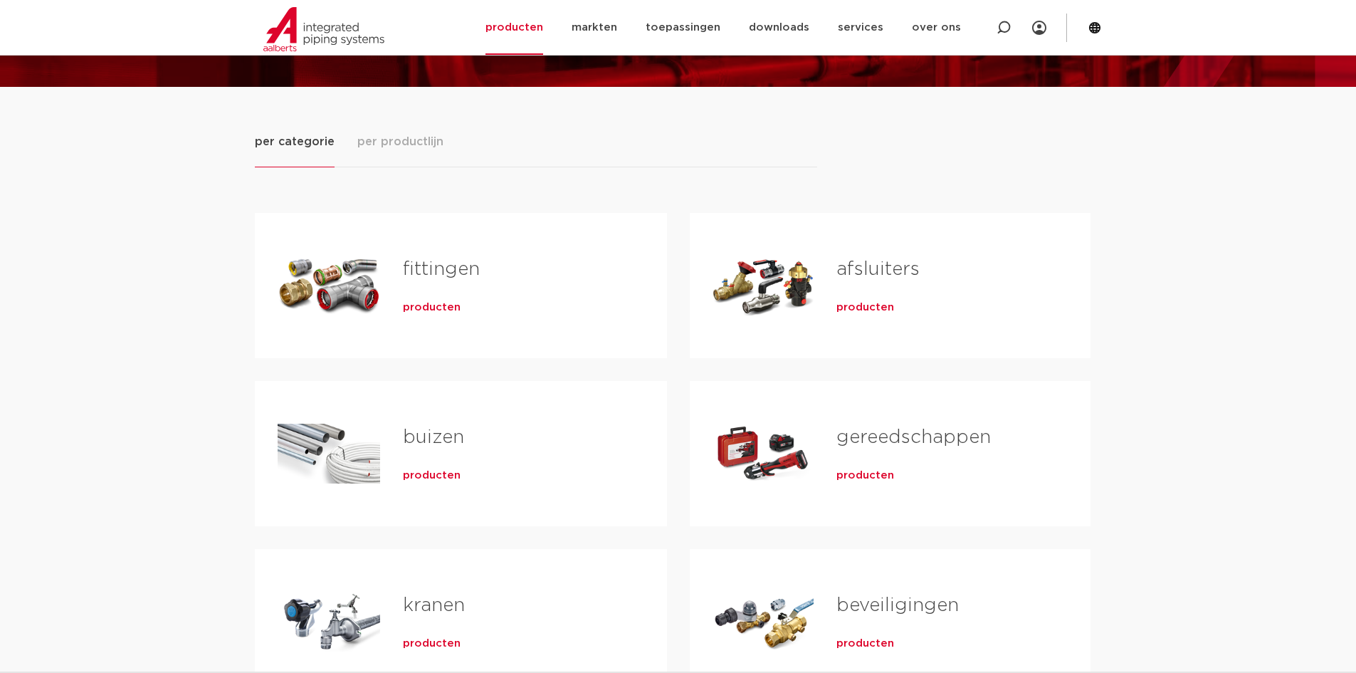
click at [428, 263] on link "fittingen" at bounding box center [441, 269] width 77 height 19
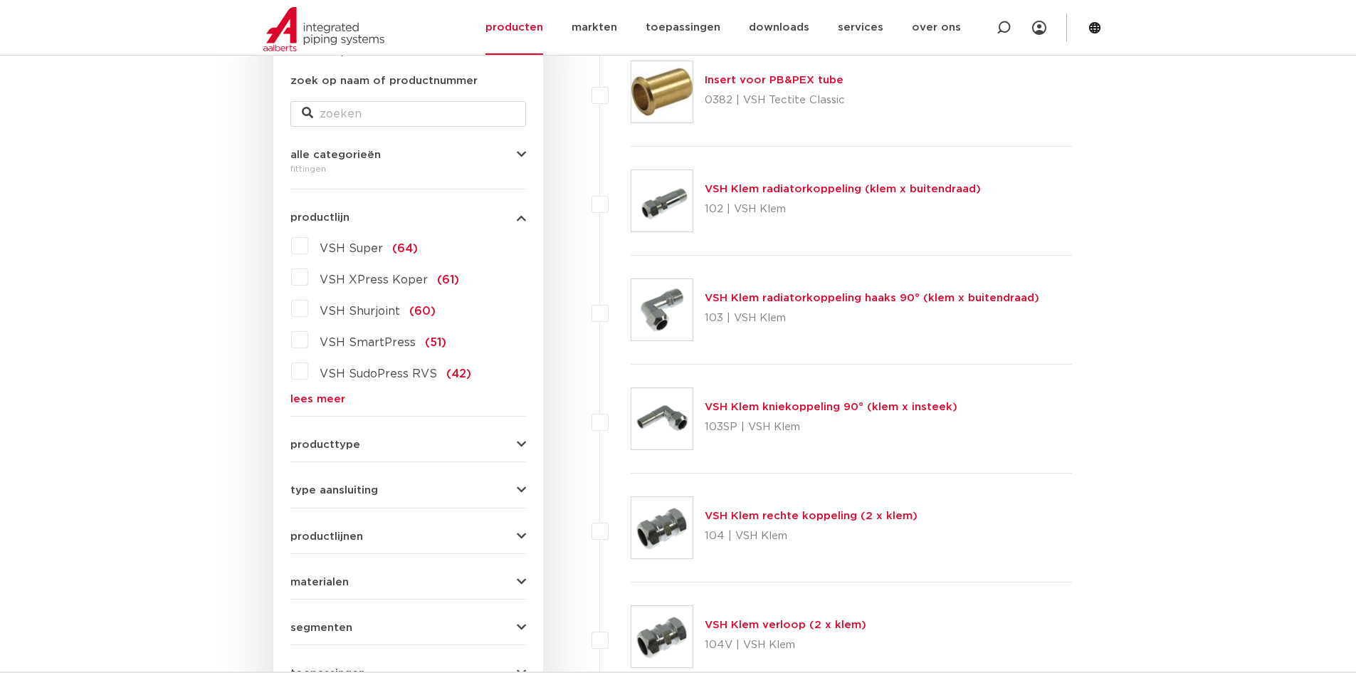
scroll to position [273, 0]
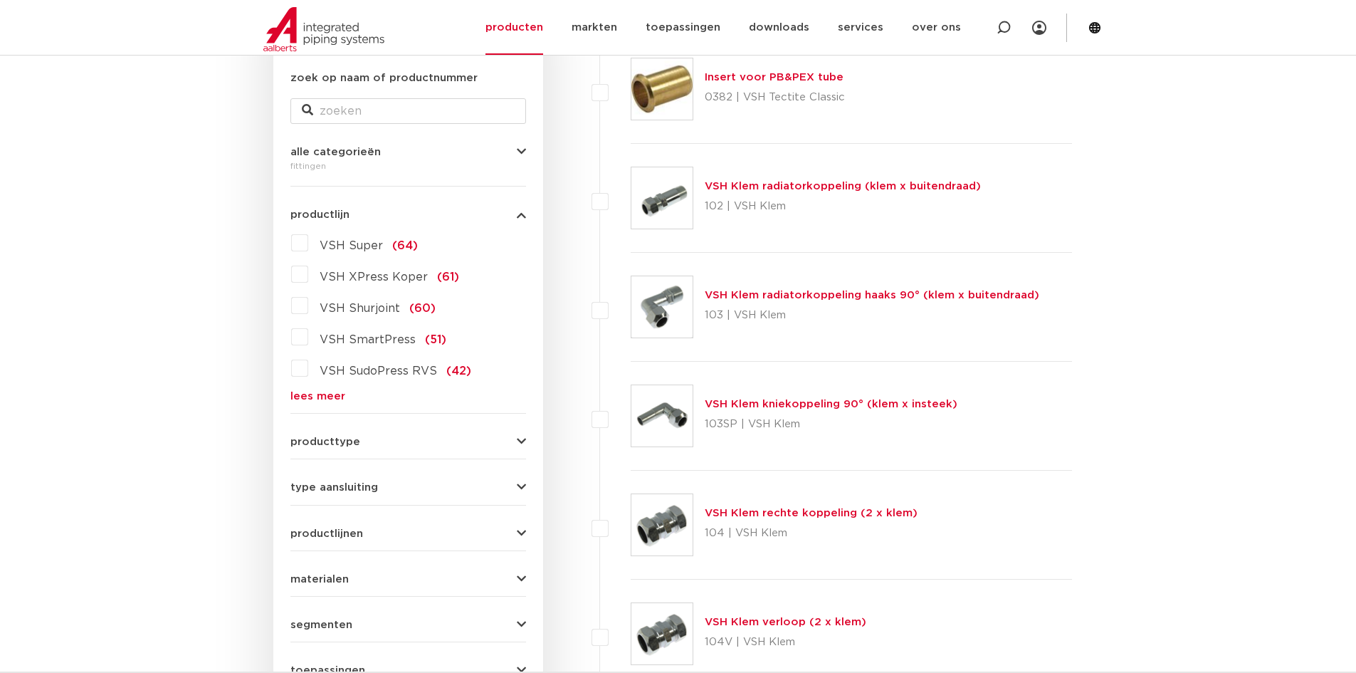
drag, startPoint x: 307, startPoint y: 424, endPoint x: 291, endPoint y: 424, distance: 15.7
click at [307, 424] on form "zoek op naam of productnummer alle categorieën [GEOGRAPHIC_DATA] [GEOGRAPHIC_DA…" at bounding box center [408, 402] width 236 height 664
click at [304, 434] on div "producttype demontabel (179) meerdelig (62) accessoires (fittings) (49) voordee…" at bounding box center [408, 436] width 236 height 22
click at [301, 444] on span "producttype" at bounding box center [325, 441] width 70 height 11
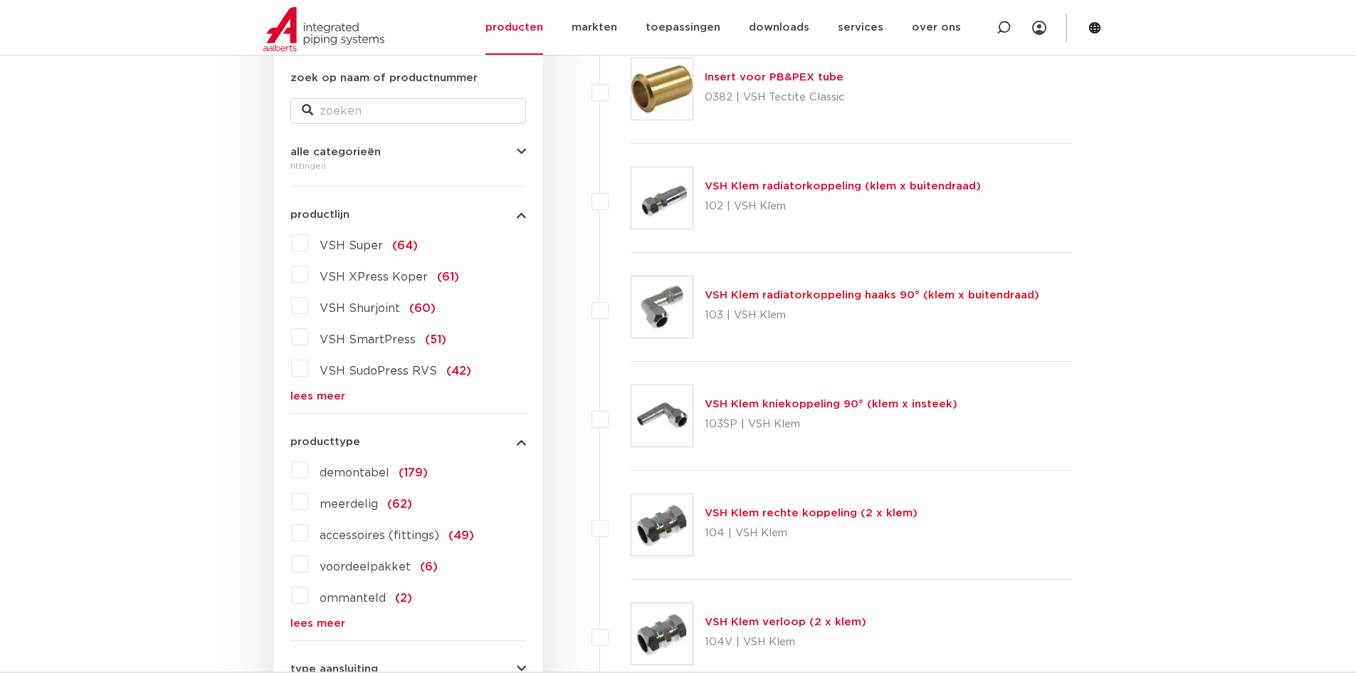
click at [384, 536] on span "accessoires (fittings)" at bounding box center [380, 535] width 120 height 11
click at [0, 0] on input "accessoires (fittings) (49)" at bounding box center [0, 0] width 0 height 0
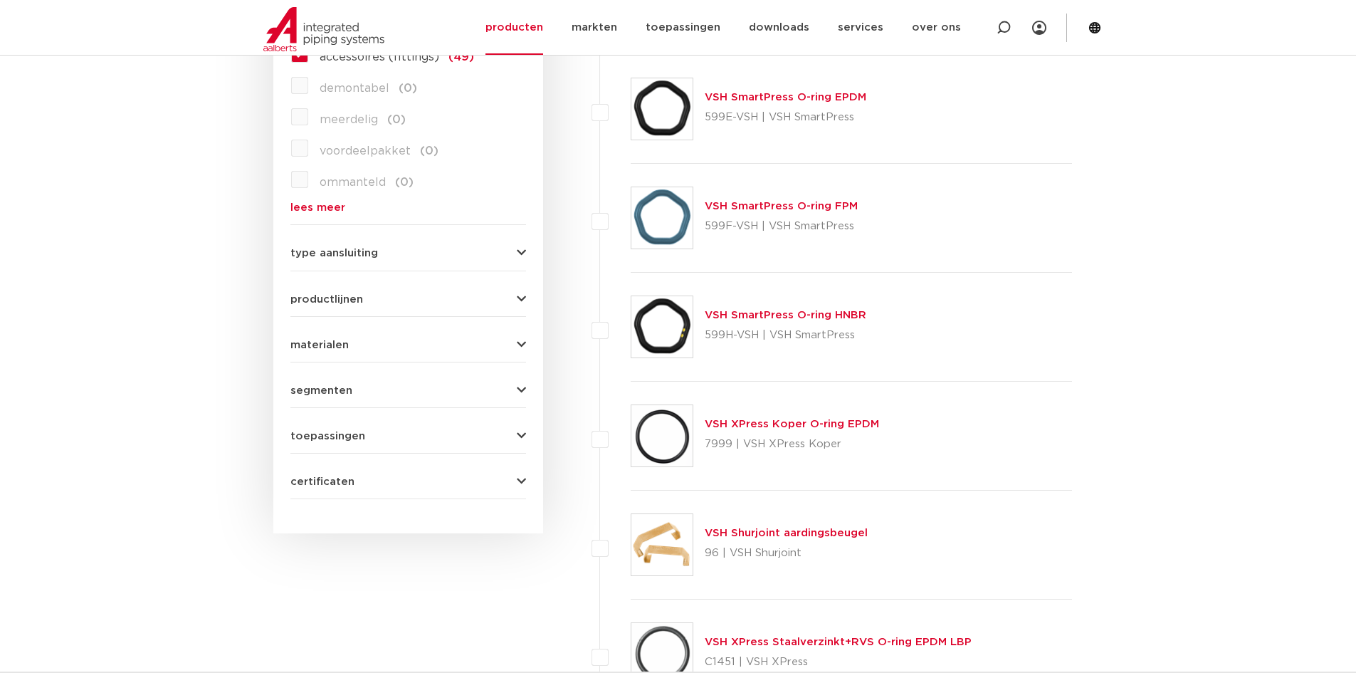
scroll to position [701, 0]
